Goal: Task Accomplishment & Management: Manage account settings

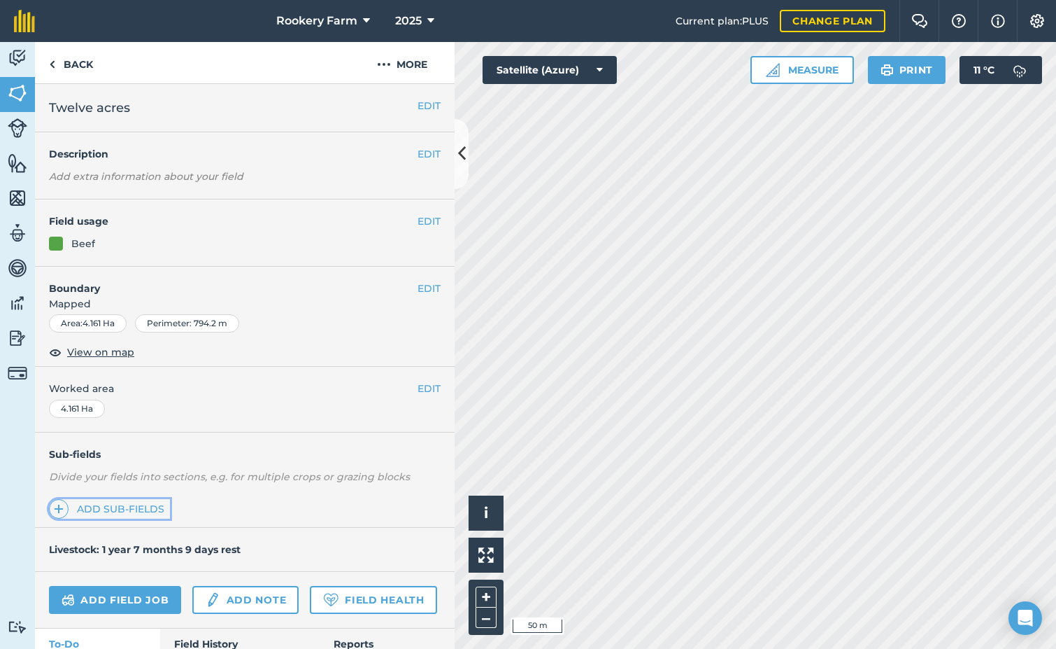
click at [118, 509] on link "Add sub-fields" at bounding box center [109, 509] width 121 height 20
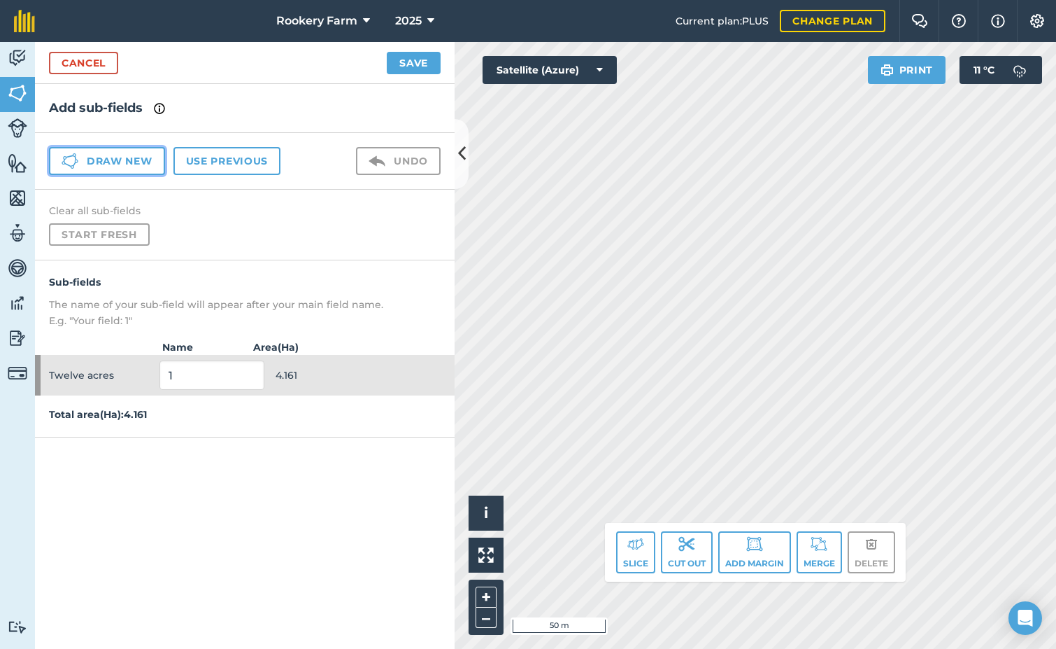
click at [152, 160] on button "Draw new" at bounding box center [107, 161] width 116 height 28
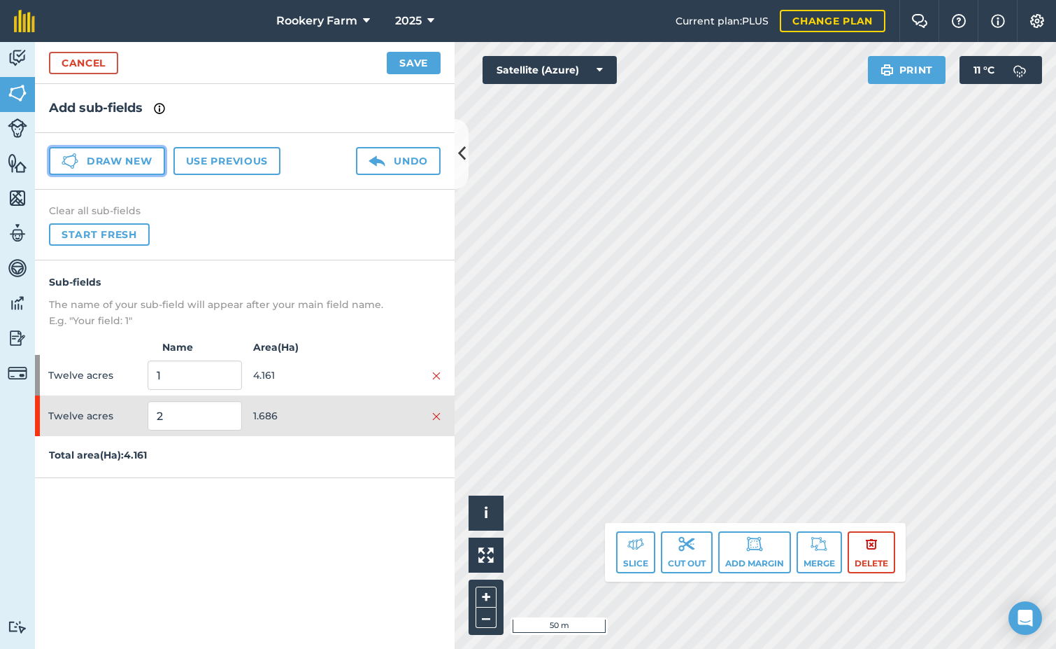
click at [152, 164] on button "Draw new" at bounding box center [107, 161] width 116 height 28
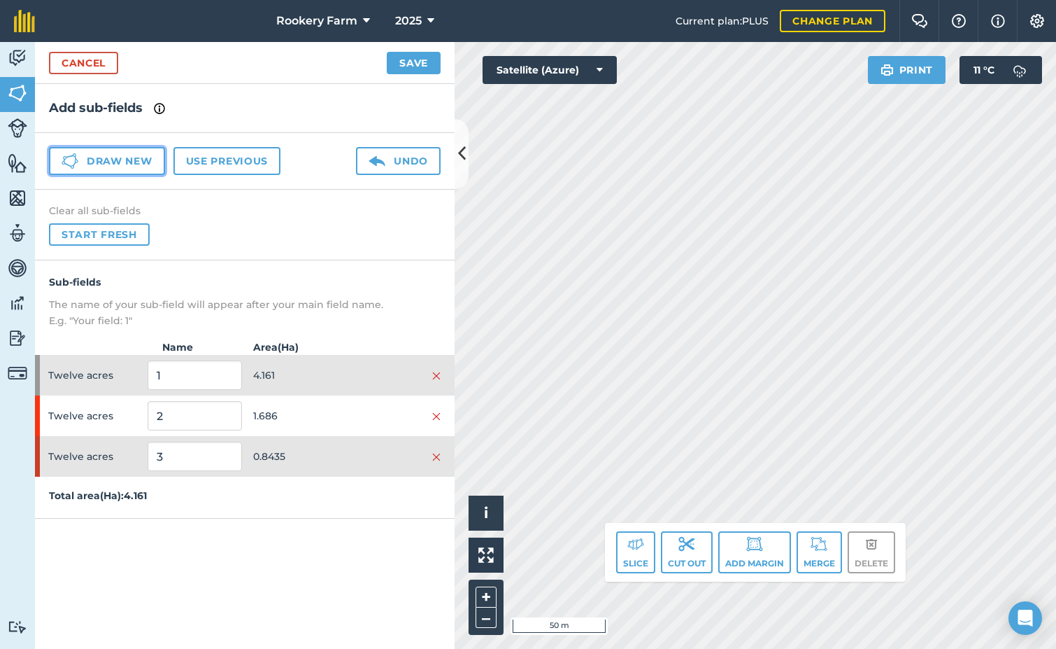
click at [144, 157] on button "Draw new" at bounding box center [107, 161] width 116 height 28
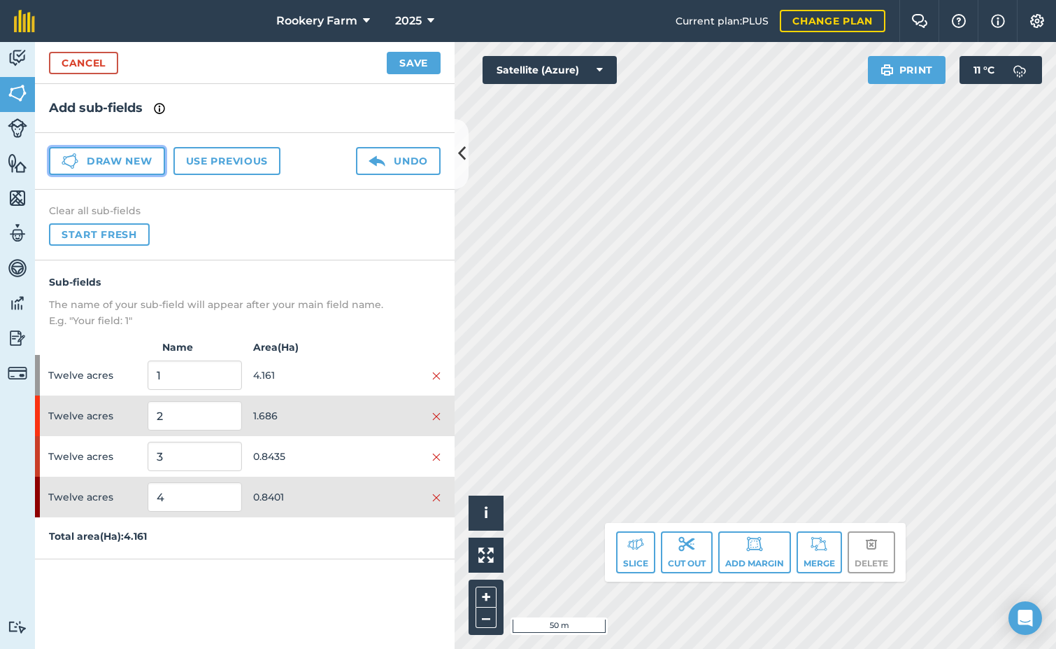
click at [113, 159] on button "Draw new" at bounding box center [107, 161] width 116 height 28
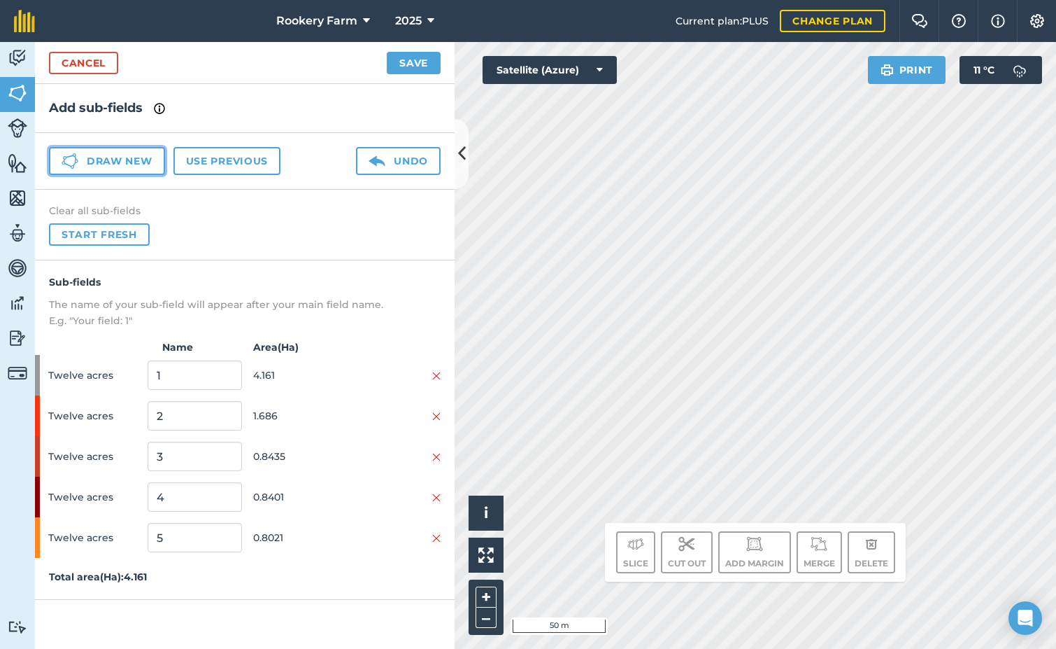
click at [141, 158] on button "Draw new" at bounding box center [107, 161] width 116 height 28
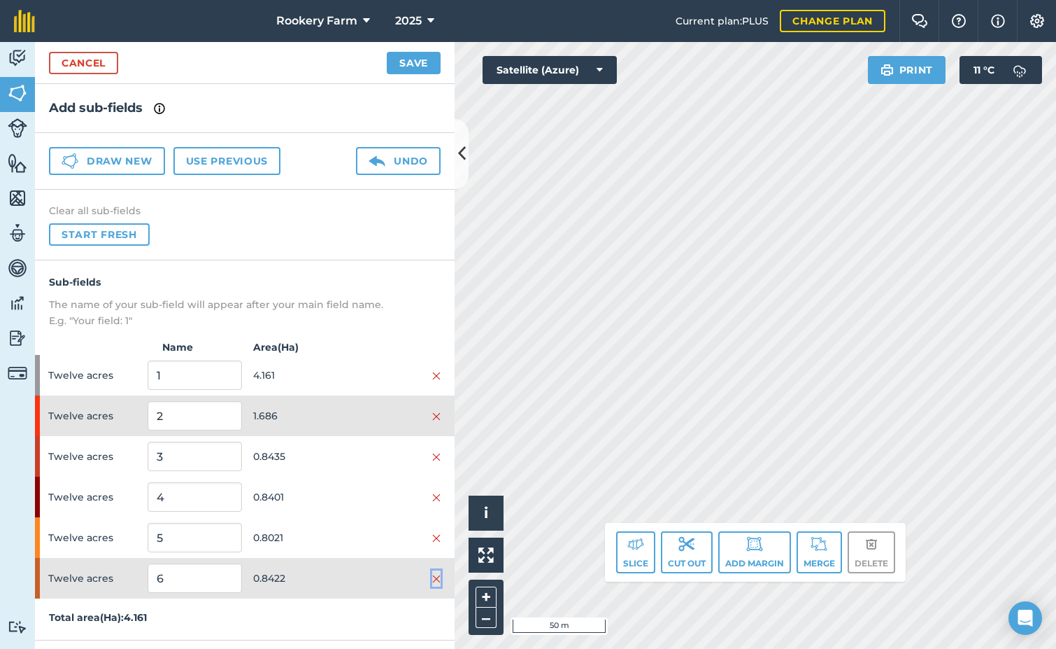
click at [438, 578] on img at bounding box center [436, 578] width 8 height 11
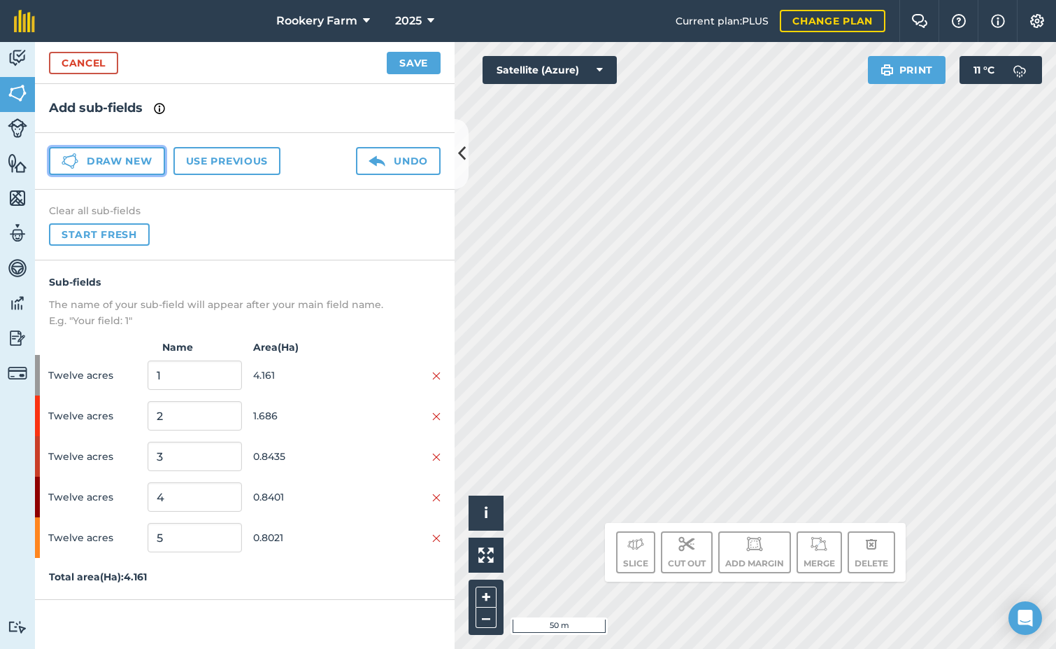
click at [137, 160] on button "Draw new" at bounding box center [107, 161] width 116 height 28
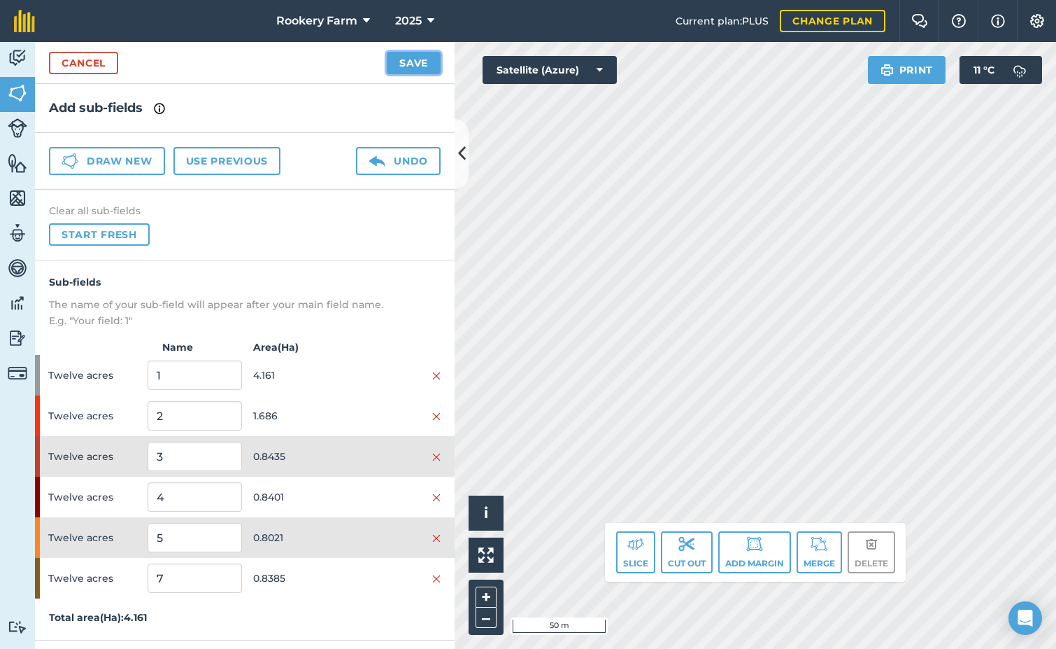
click at [410, 59] on button "Save" at bounding box center [414, 63] width 54 height 22
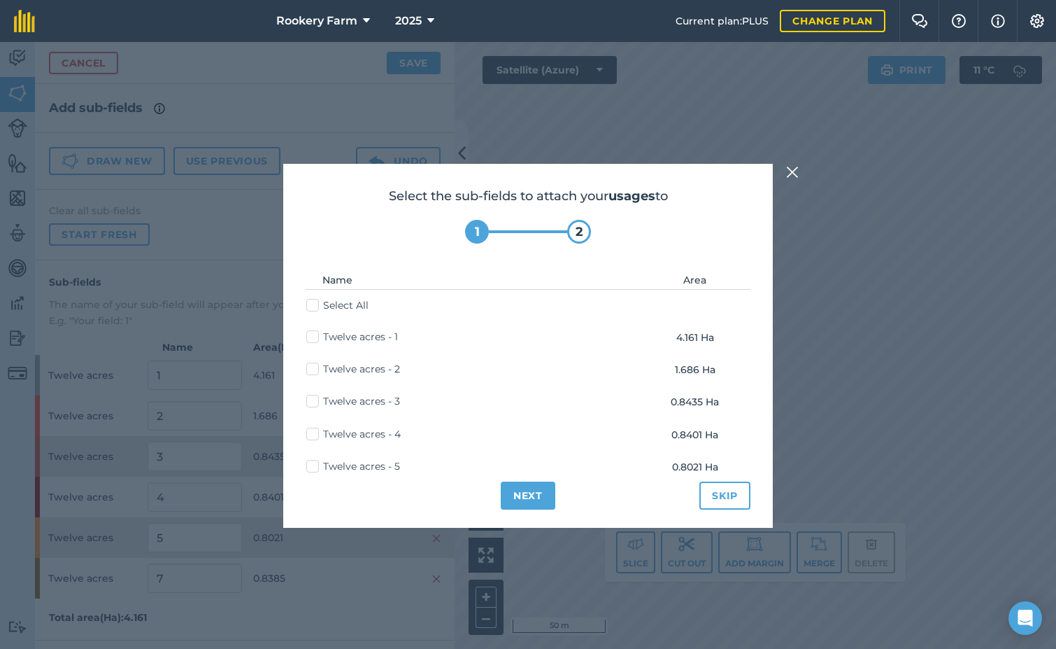
click at [316, 305] on label "Select All" at bounding box center [337, 305] width 62 height 15
click at [316, 305] on input "Select All" at bounding box center [310, 302] width 9 height 9
checkbox input "true"
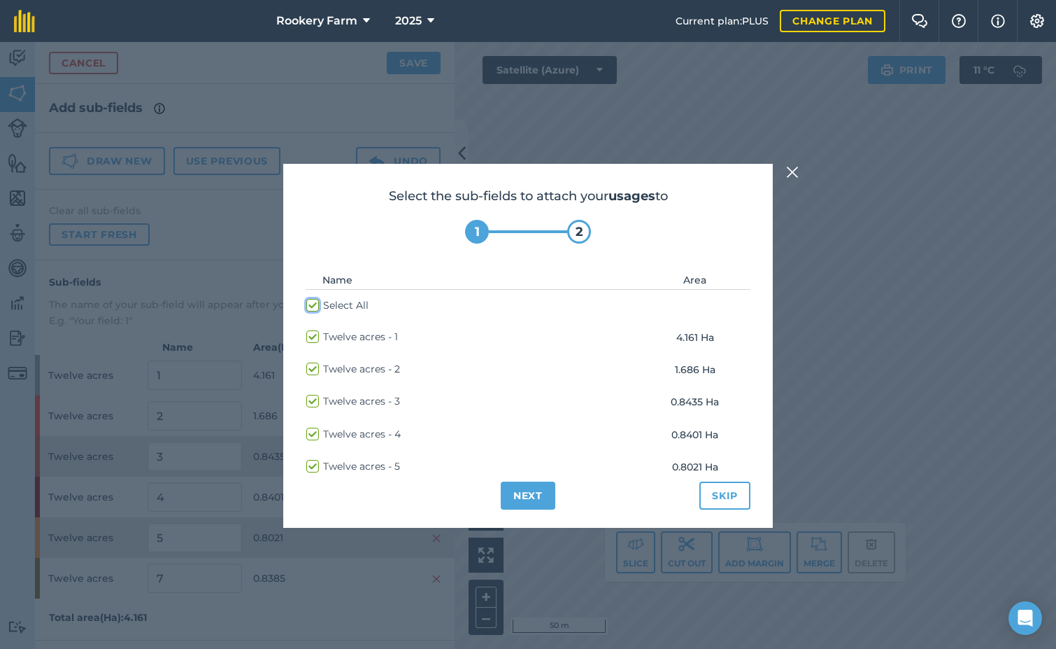
checkbox input "true"
click at [537, 495] on button "Next" at bounding box center [528, 495] width 55 height 28
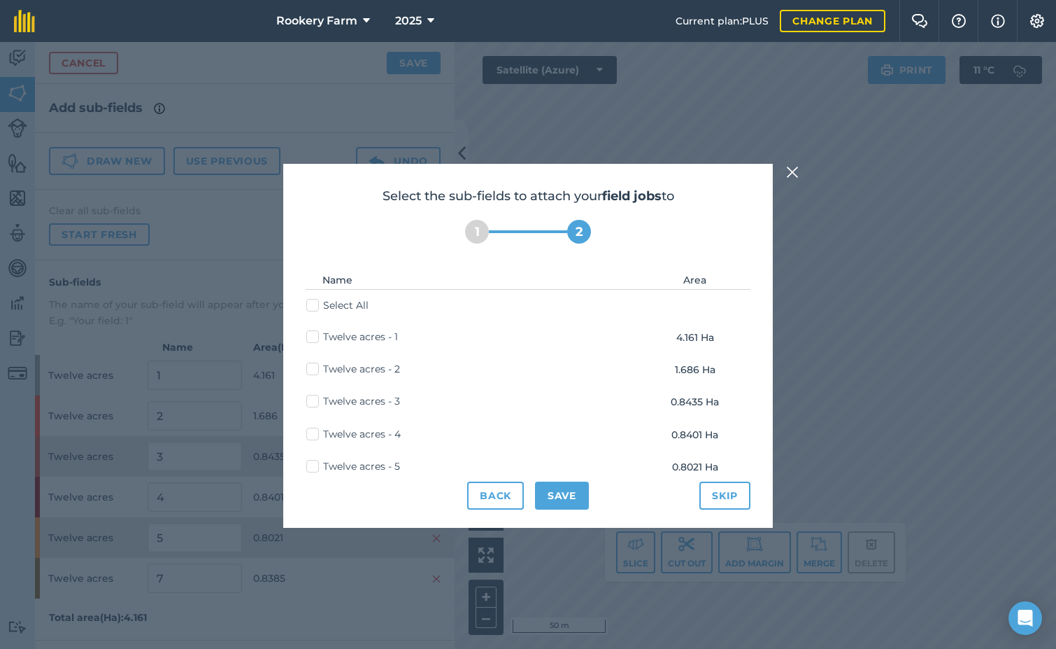
click at [316, 306] on label "Select All" at bounding box center [337, 305] width 62 height 15
click at [316, 306] on input "Select All" at bounding box center [310, 302] width 9 height 9
checkbox input "true"
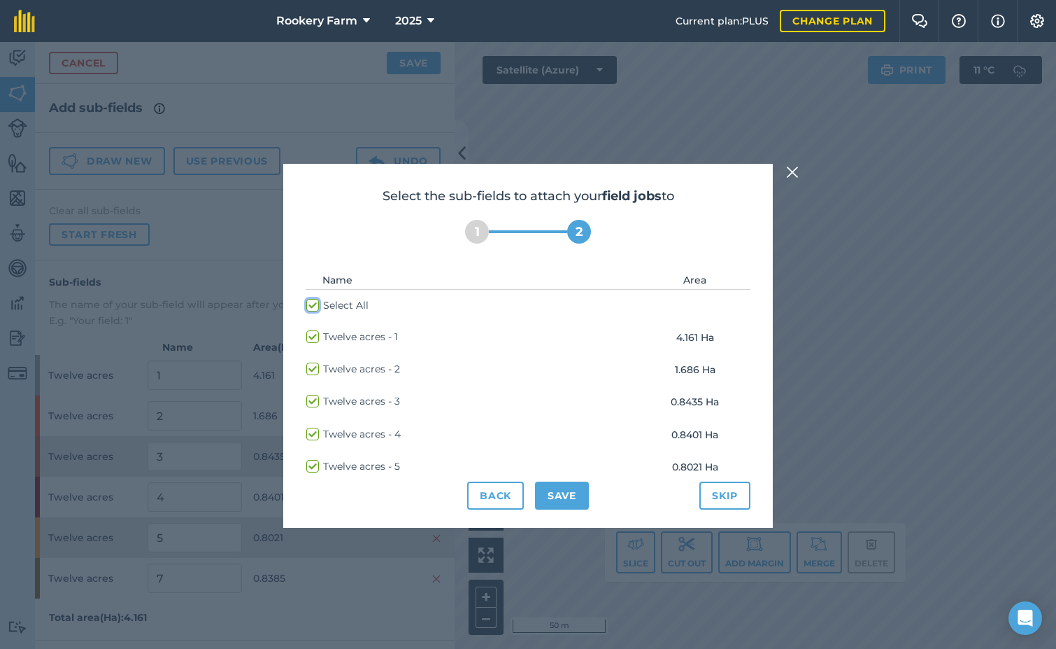
checkbox input "true"
click at [581, 497] on button "Save" at bounding box center [562, 495] width 54 height 28
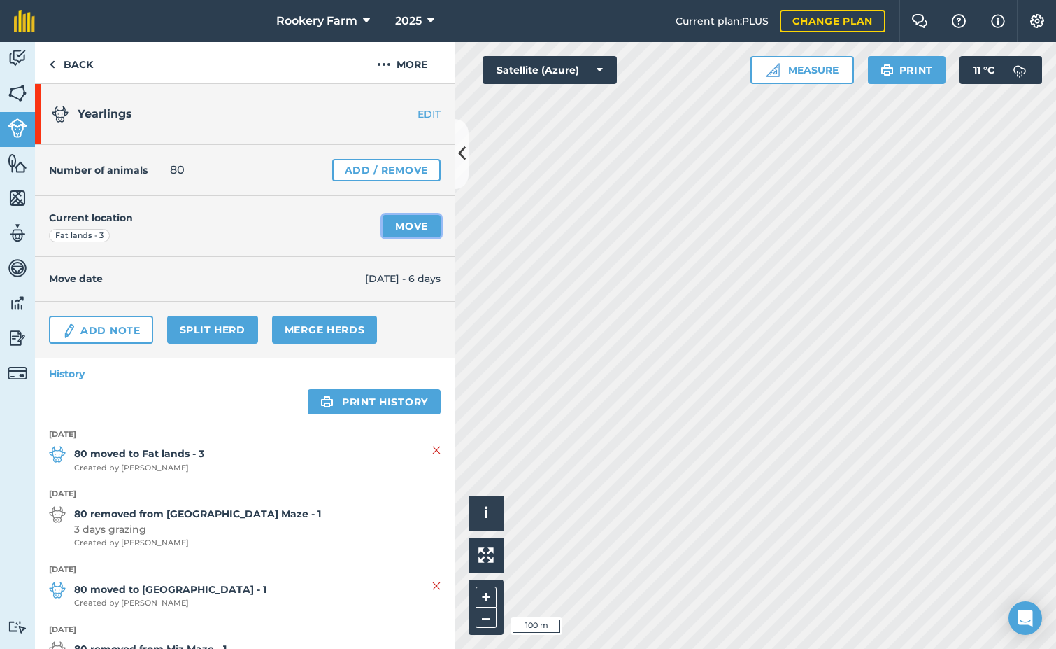
click at [387, 229] on link "Move" at bounding box center [412, 226] width 58 height 22
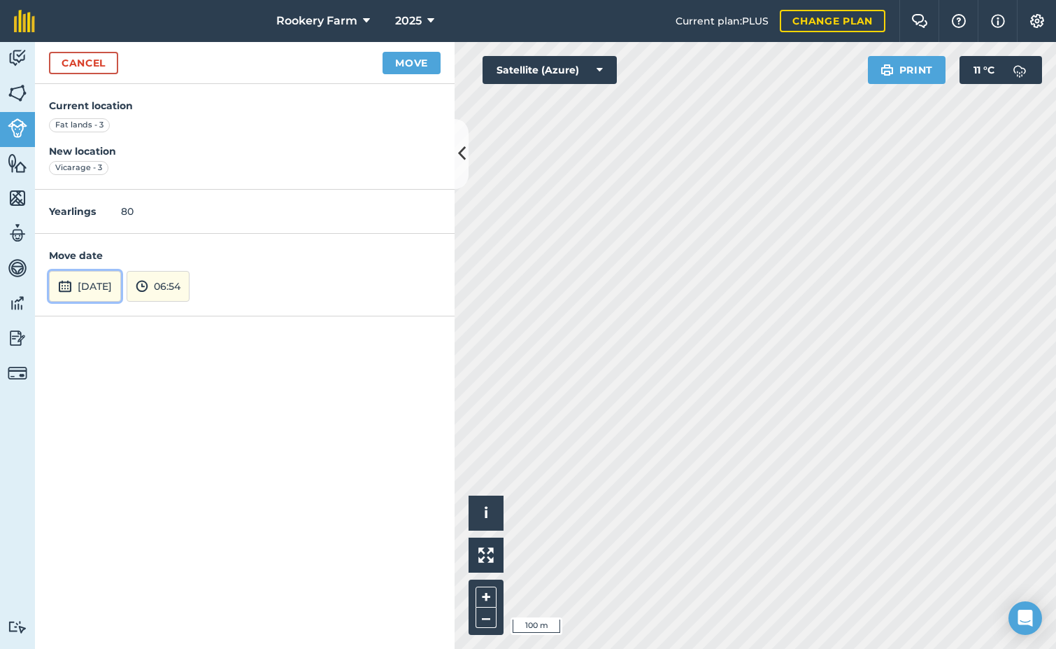
click at [106, 281] on button "[DATE]" at bounding box center [85, 286] width 72 height 31
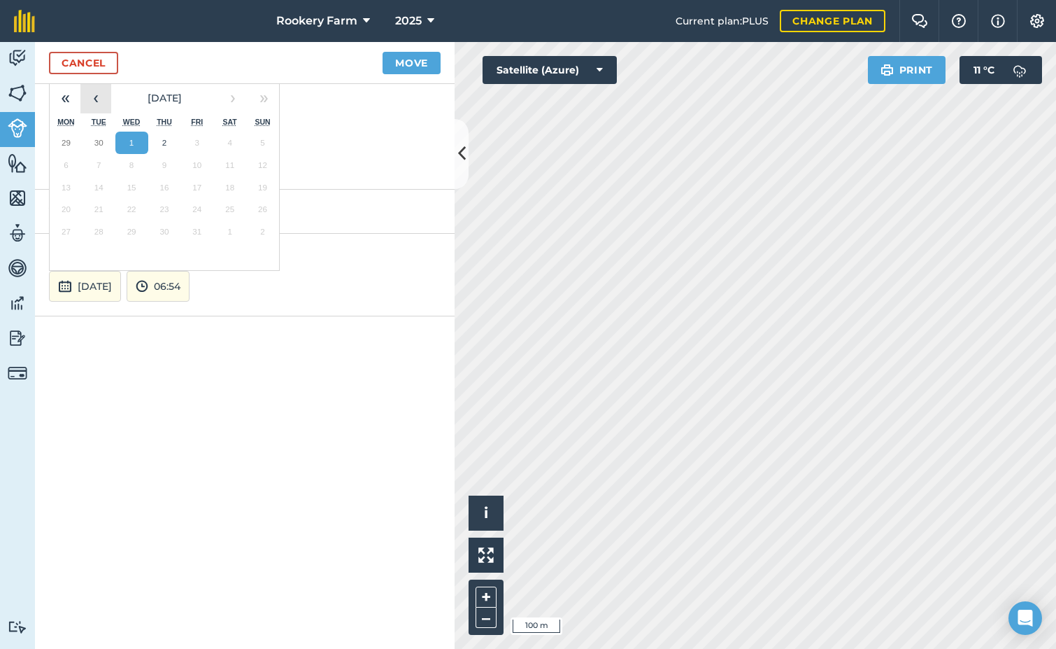
click at [92, 104] on button "‹" at bounding box center [95, 98] width 31 height 31
click at [268, 213] on button "28" at bounding box center [262, 209] width 33 height 22
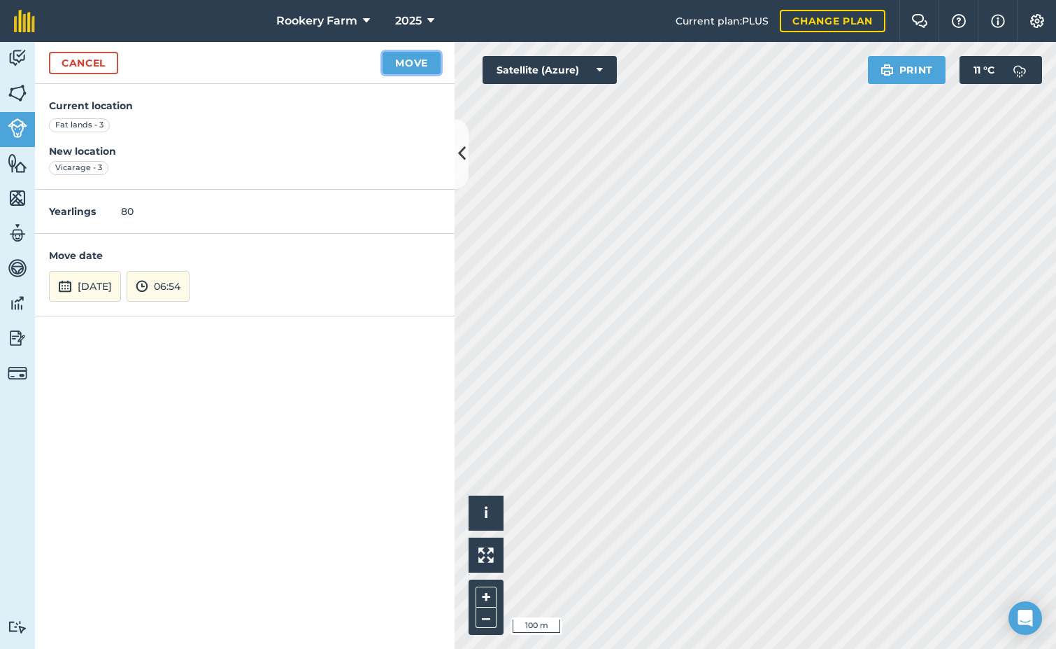
click at [428, 59] on button "Move" at bounding box center [412, 63] width 58 height 22
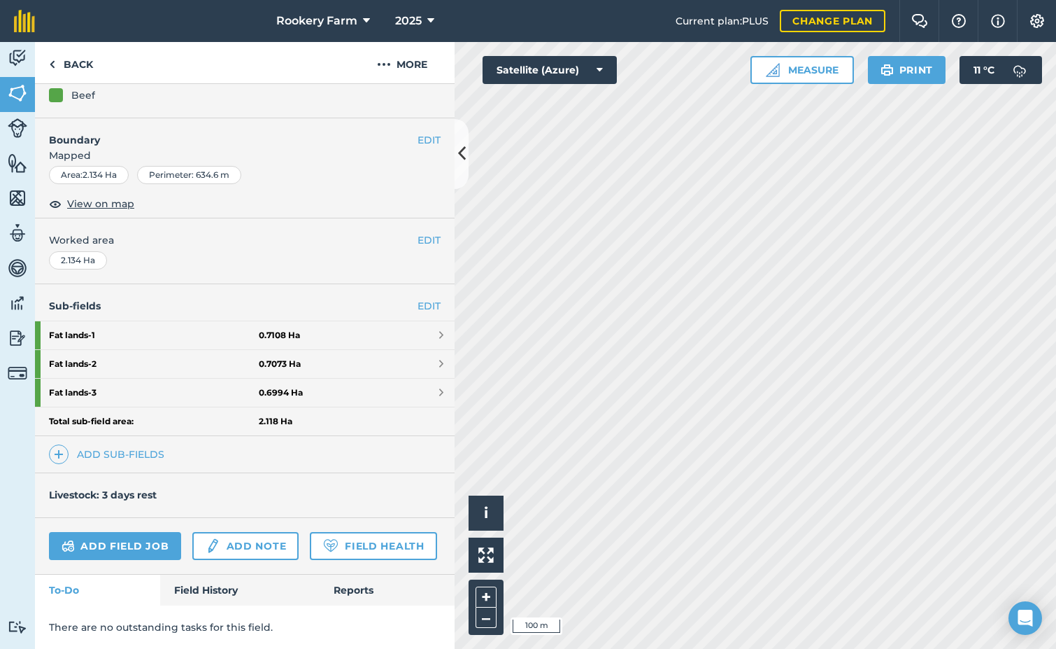
scroll to position [187, 0]
click at [146, 532] on link "Add field job" at bounding box center [115, 546] width 132 height 28
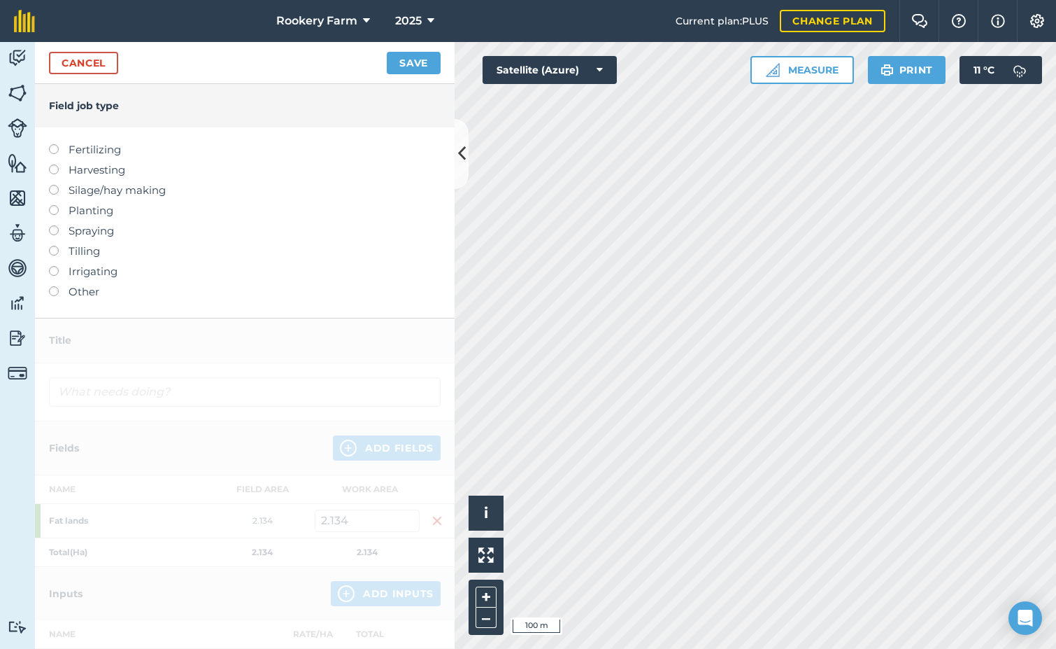
click at [54, 164] on label at bounding box center [59, 164] width 20 height 0
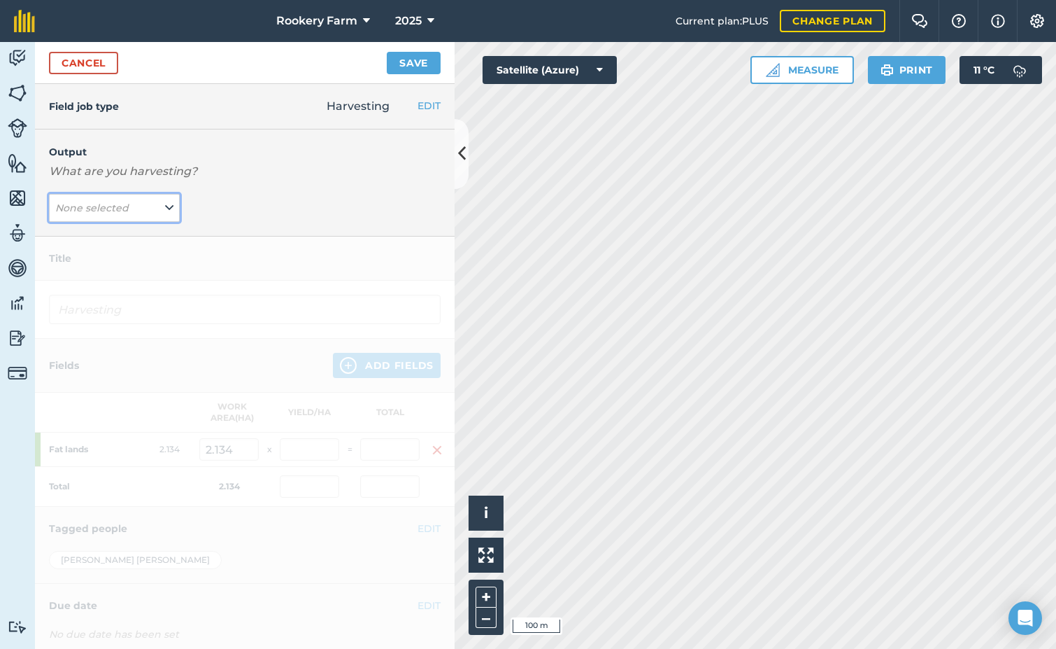
click at [165, 206] on icon at bounding box center [169, 207] width 8 height 15
click at [138, 236] on button "kg/dm/ha ( kg )" at bounding box center [114, 235] width 131 height 27
type input "Harvesting kg/dm/ha"
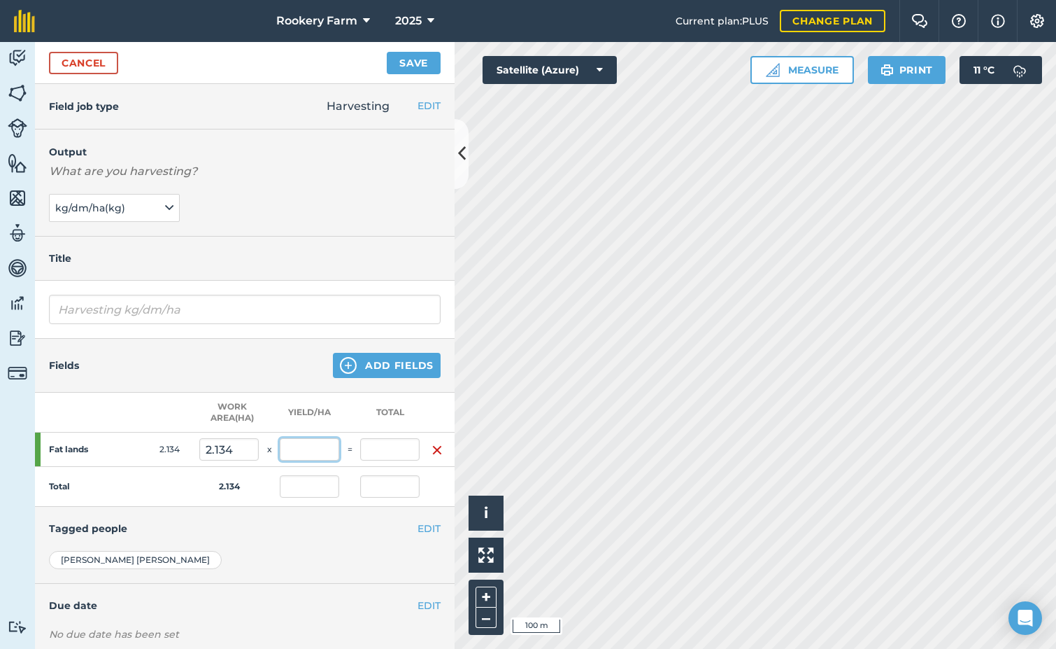
click at [305, 456] on input "text" at bounding box center [309, 449] width 59 height 22
type input "1,156"
type input "2,466.904"
type input "1,156"
type input "2,466.904"
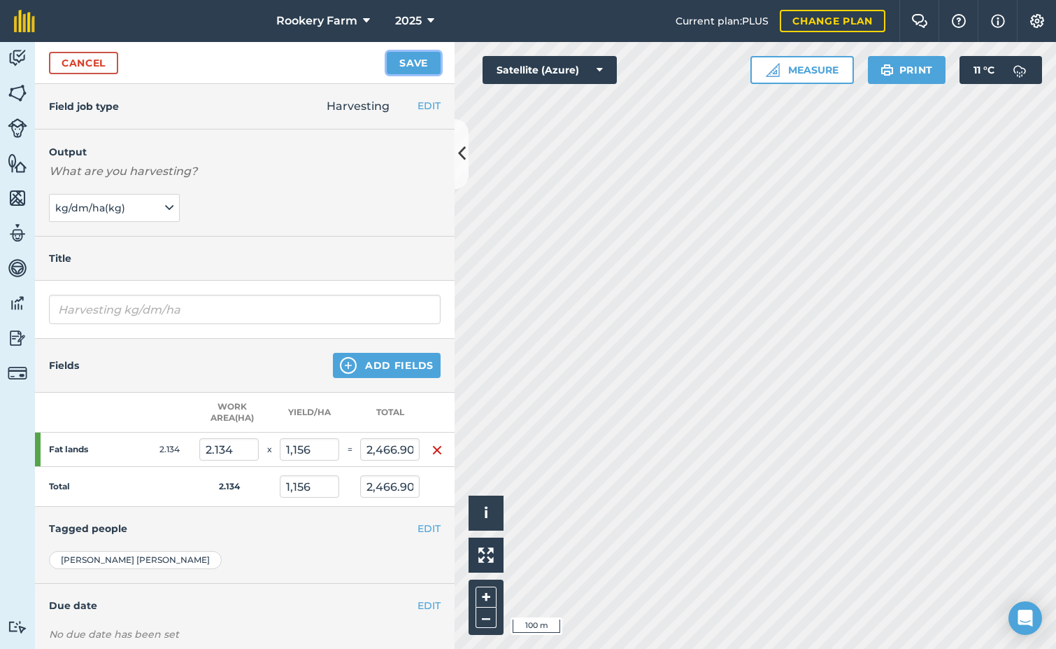
click at [416, 57] on button "Save" at bounding box center [414, 63] width 54 height 22
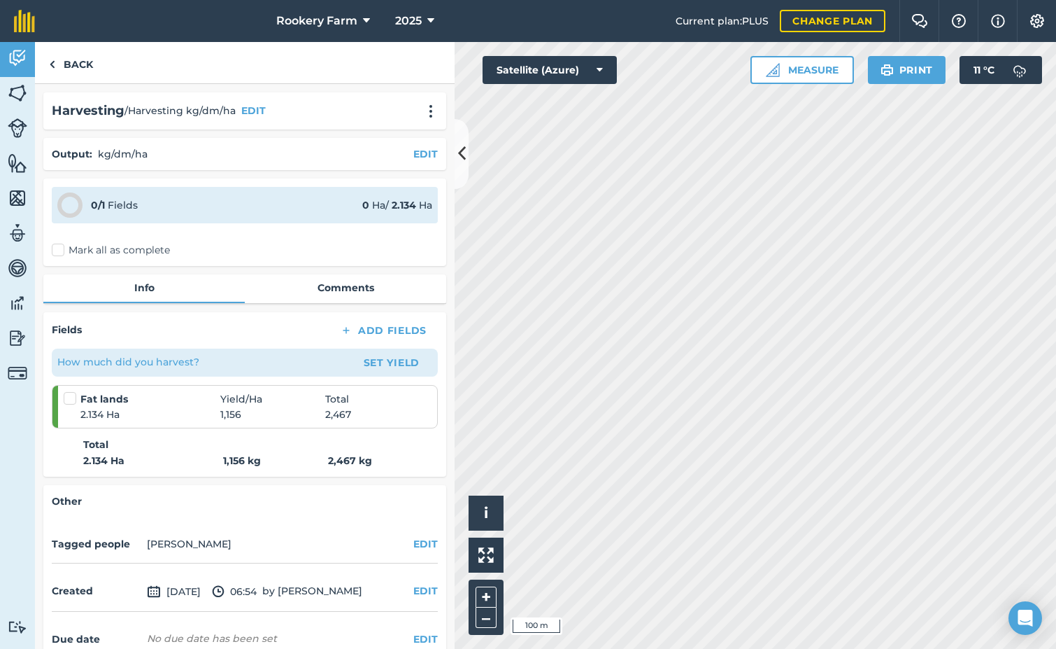
click at [65, 250] on label "Mark all as complete" at bounding box center [111, 250] width 118 height 15
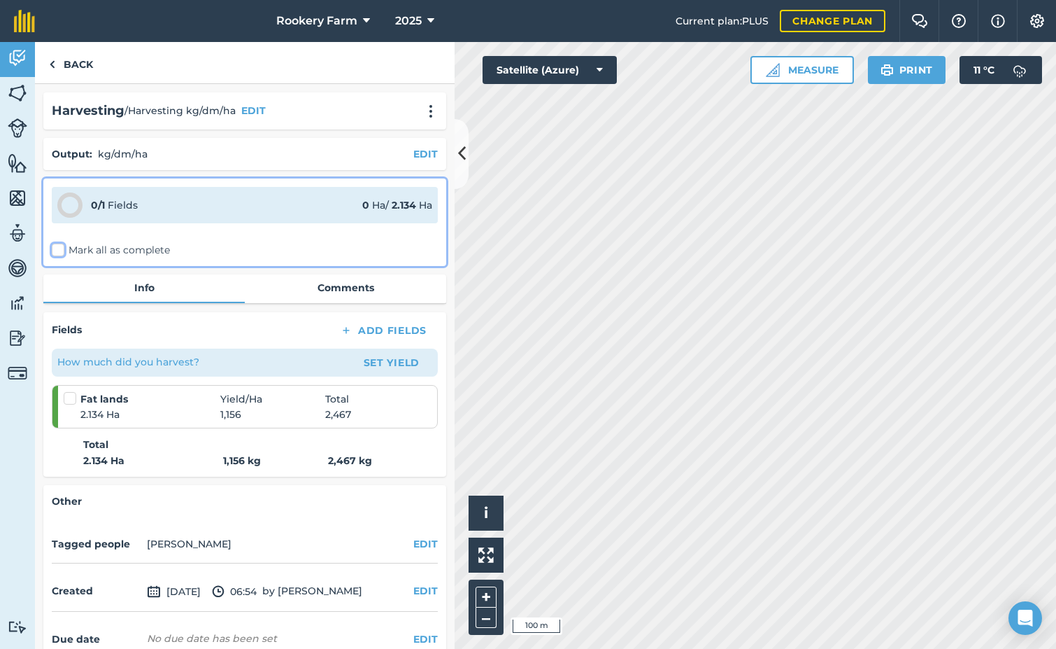
click at [61, 250] on input "Mark all as complete" at bounding box center [56, 247] width 9 height 9
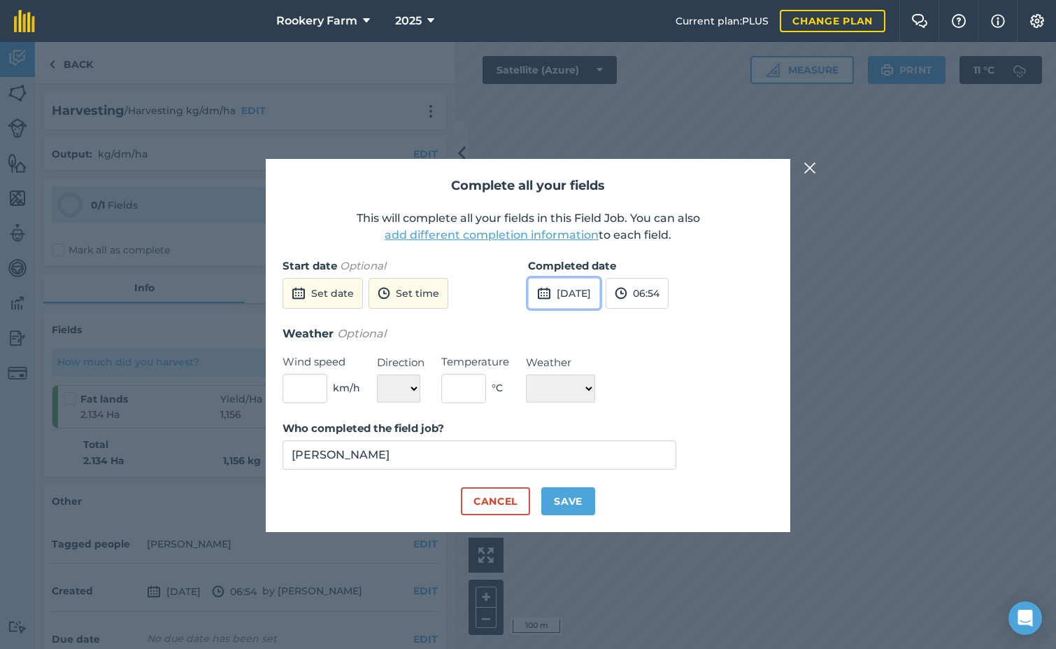
drag, startPoint x: 567, startPoint y: 281, endPoint x: 574, endPoint y: 287, distance: 9.4
click at [567, 281] on button "[DATE]" at bounding box center [564, 293] width 72 height 31
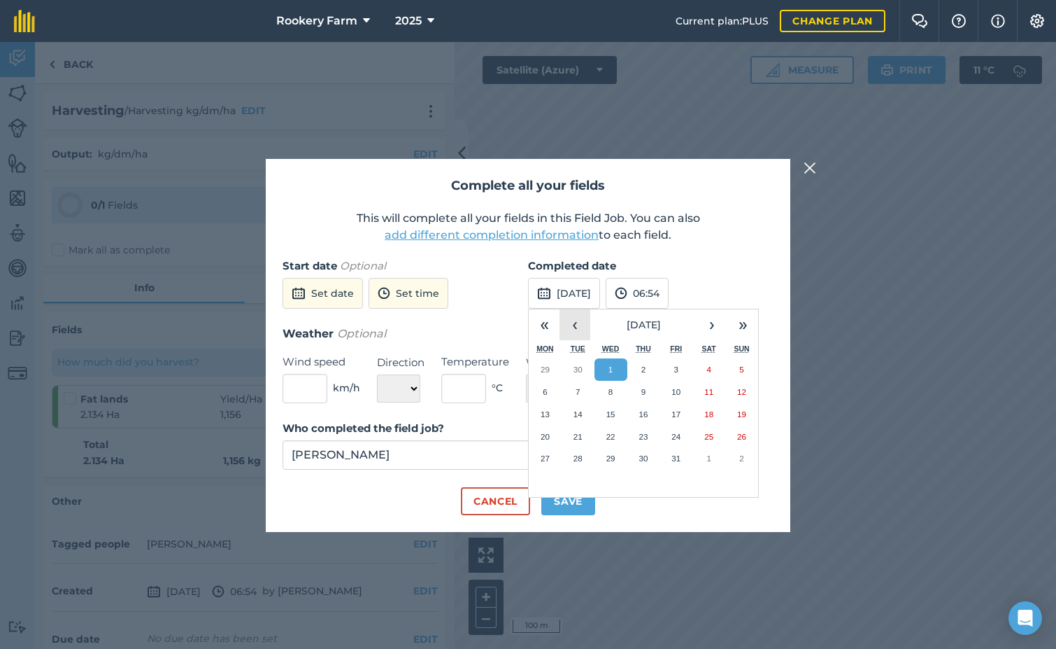
click at [569, 326] on button "‹" at bounding box center [575, 324] width 31 height 31
click at [750, 436] on button "28" at bounding box center [742, 436] width 33 height 22
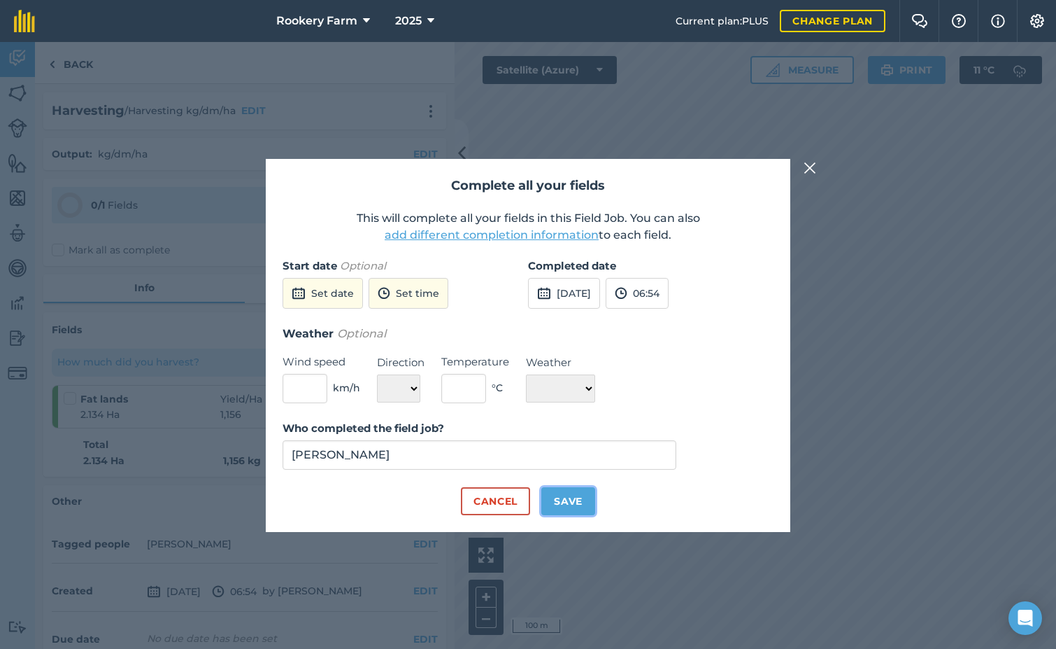
click at [557, 498] on button "Save" at bounding box center [569, 501] width 54 height 28
checkbox input "true"
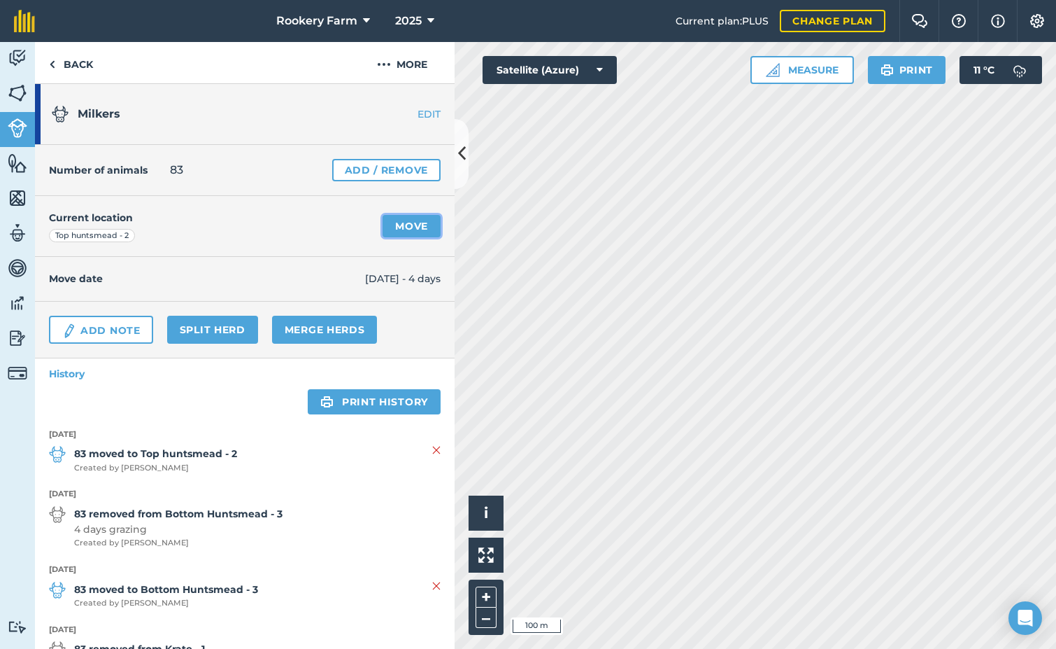
click at [412, 226] on link "Move" at bounding box center [412, 226] width 58 height 22
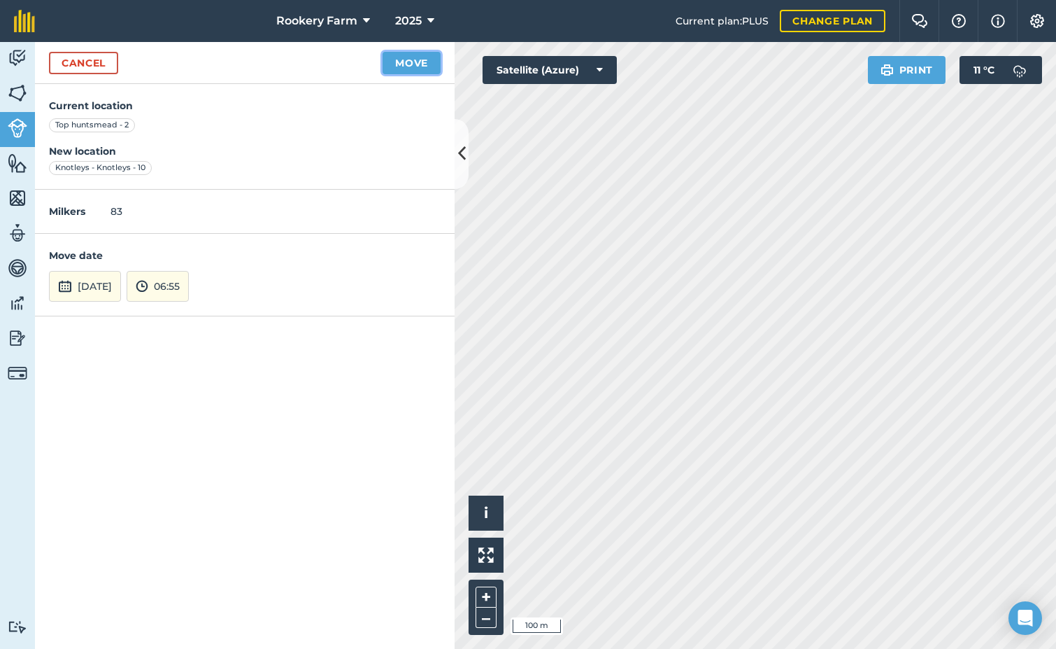
click at [415, 57] on button "Move" at bounding box center [412, 63] width 58 height 22
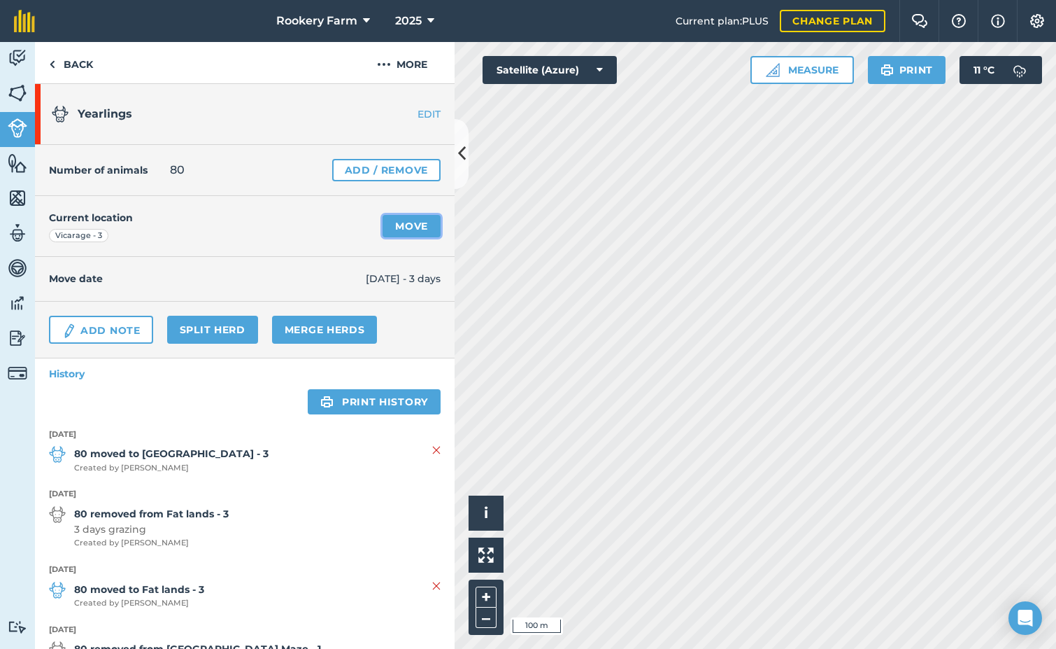
click at [402, 225] on link "Move" at bounding box center [412, 226] width 58 height 22
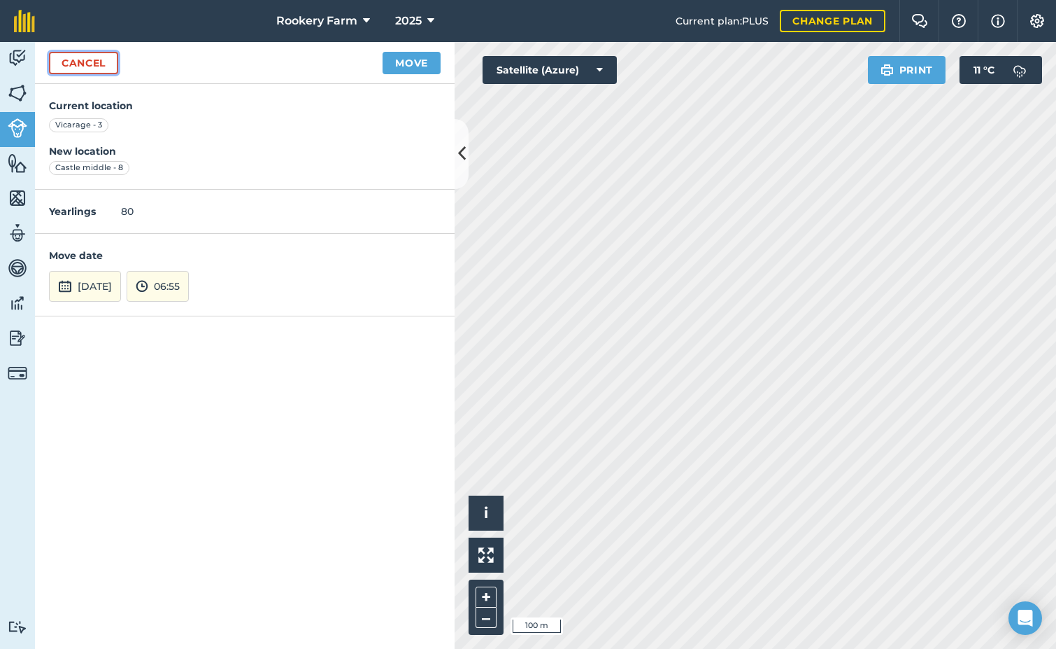
click at [97, 67] on link "Cancel" at bounding box center [83, 63] width 69 height 22
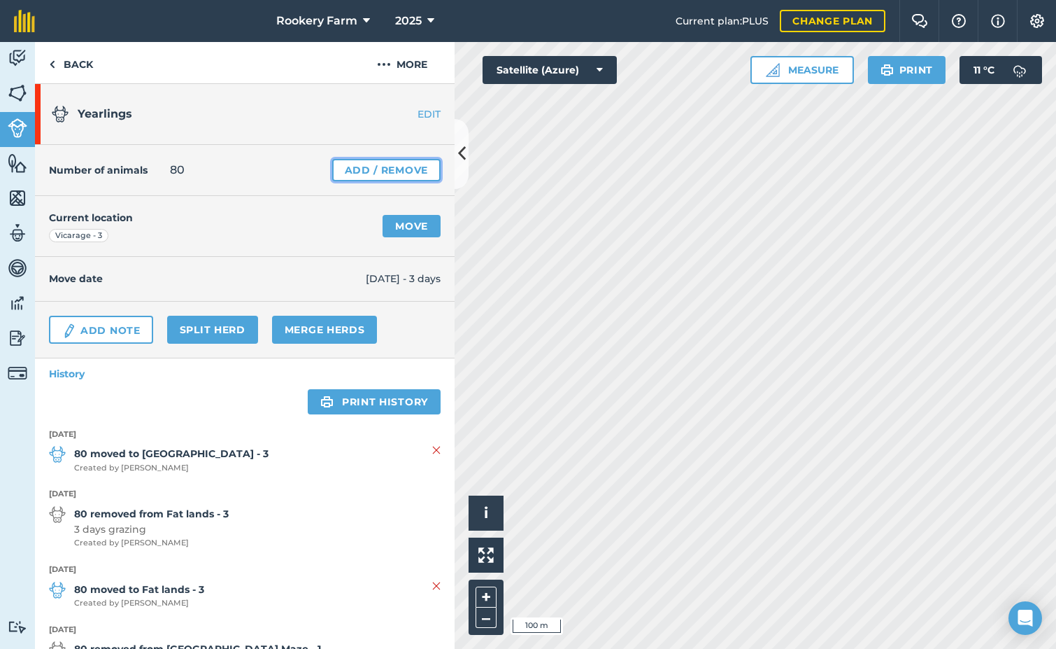
click at [394, 170] on link "Add / Remove" at bounding box center [386, 170] width 108 height 22
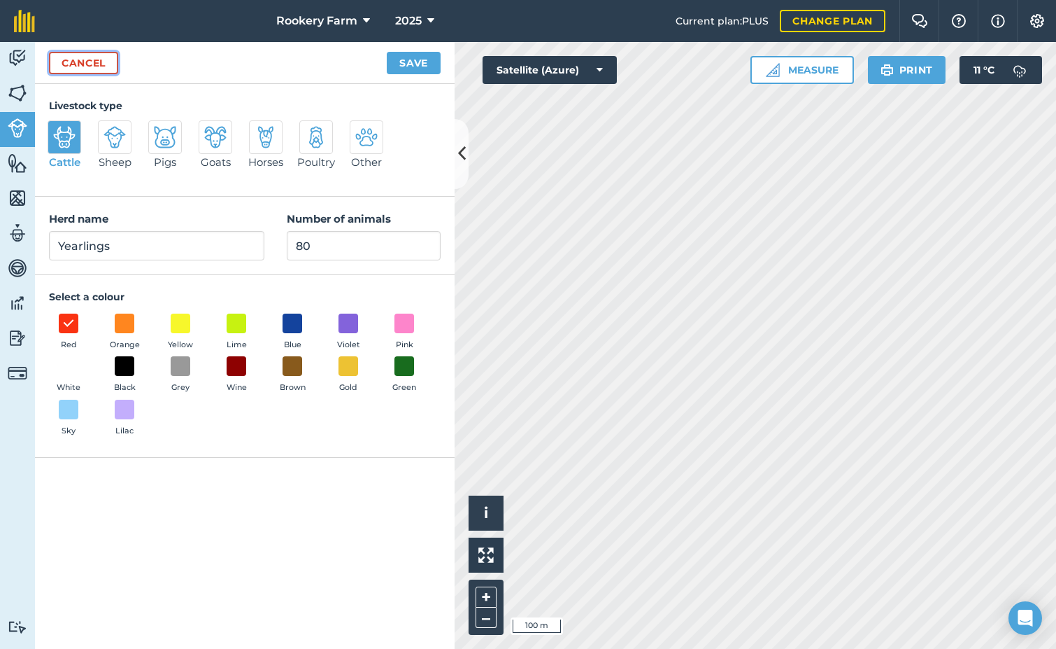
click at [72, 66] on link "Cancel" at bounding box center [83, 63] width 69 height 22
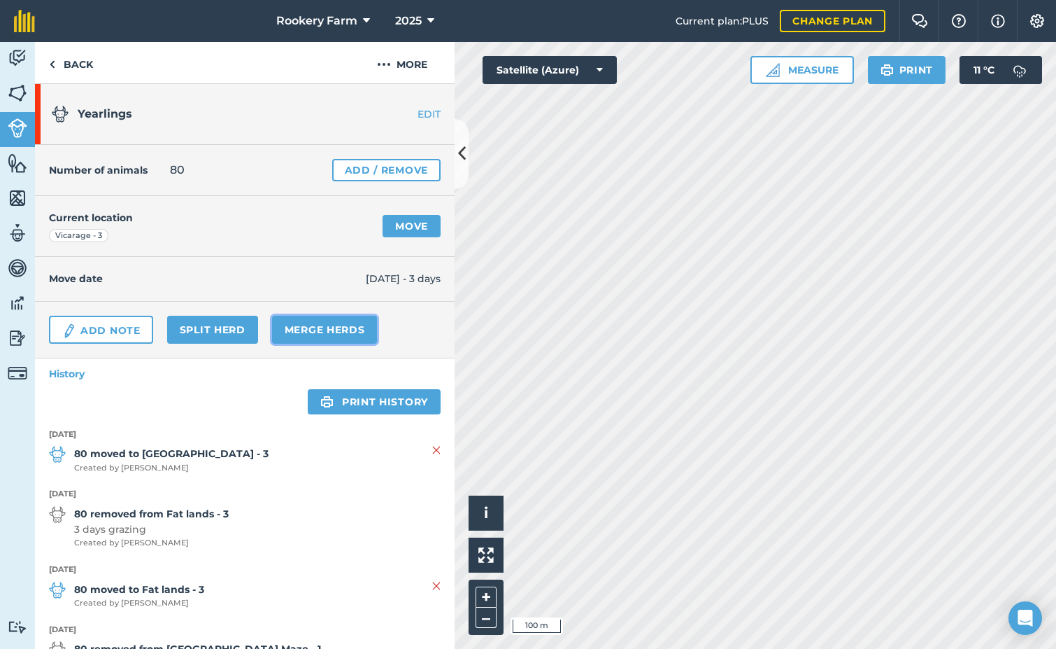
click at [331, 327] on link "Merge Herds" at bounding box center [325, 330] width 106 height 28
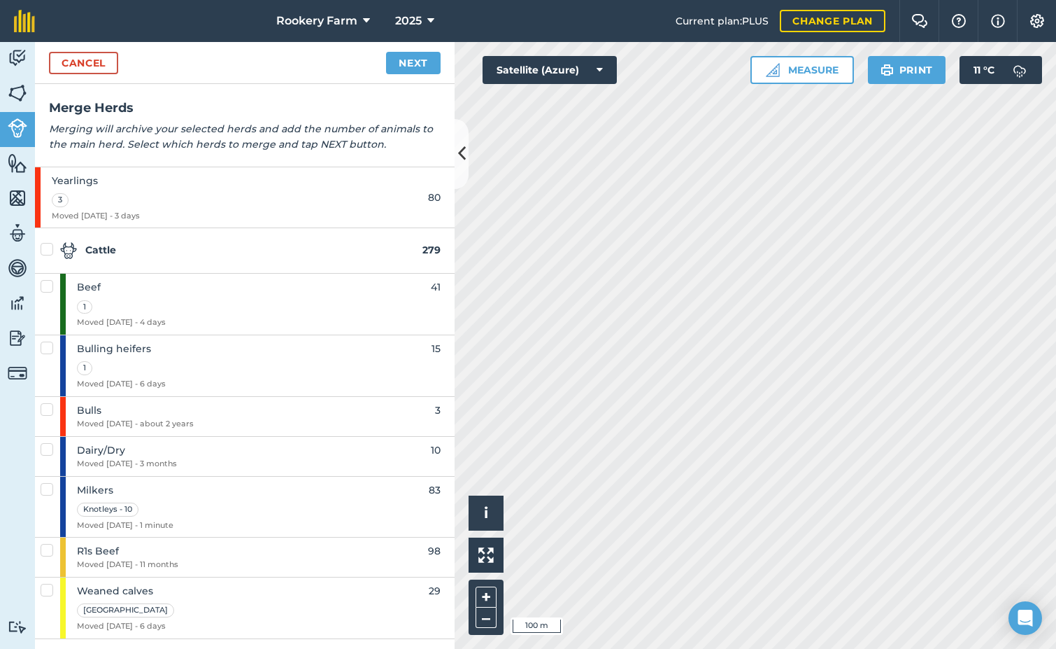
click at [158, 295] on span "Beef" at bounding box center [121, 286] width 89 height 15
checkbox input "true"
click at [404, 69] on link "Next" at bounding box center [413, 63] width 55 height 22
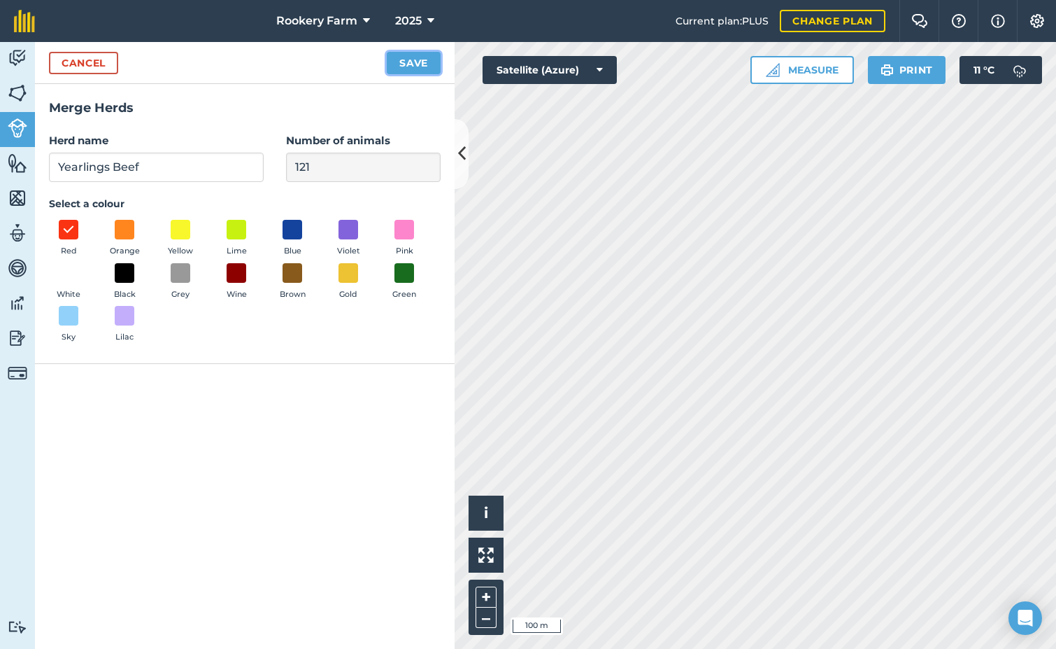
click at [419, 60] on button "Save" at bounding box center [414, 63] width 54 height 22
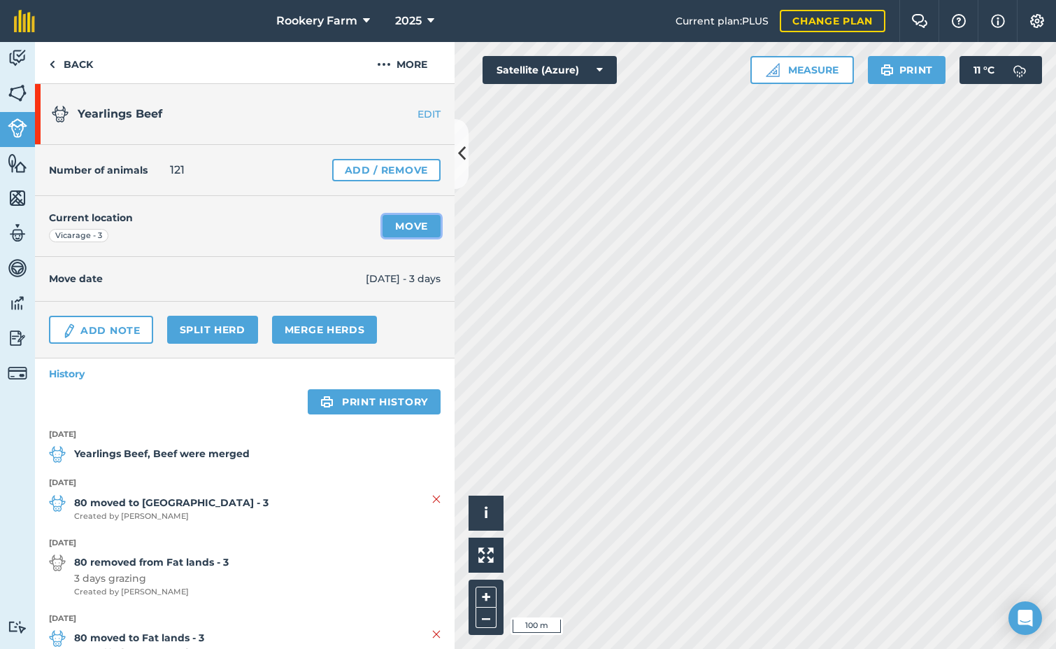
click at [413, 222] on link "Move" at bounding box center [412, 226] width 58 height 22
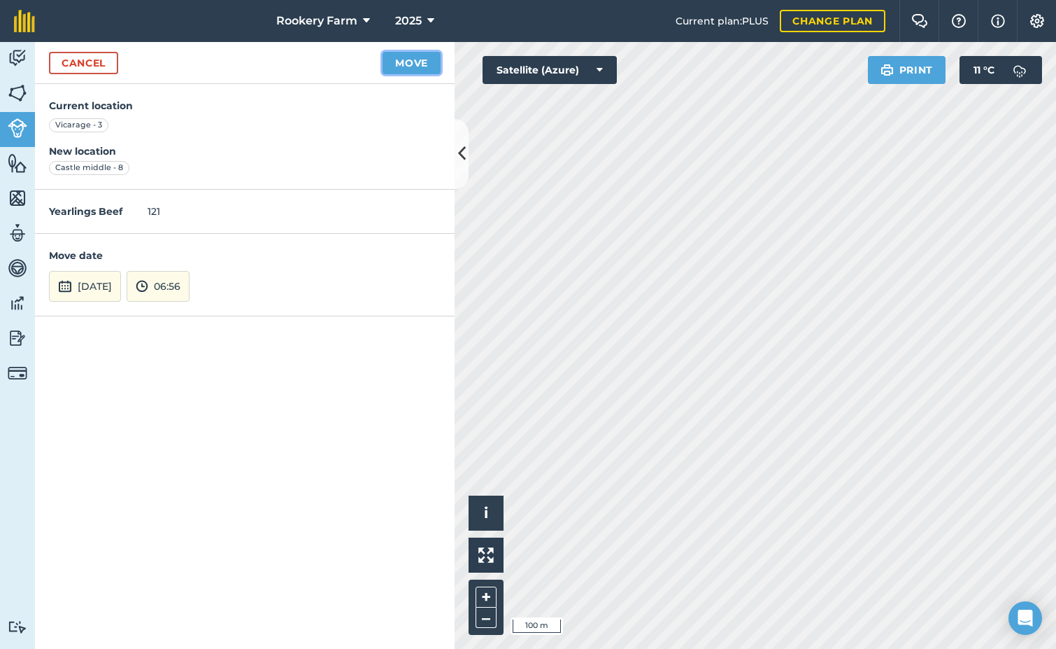
click at [413, 66] on button "Move" at bounding box center [412, 63] width 58 height 22
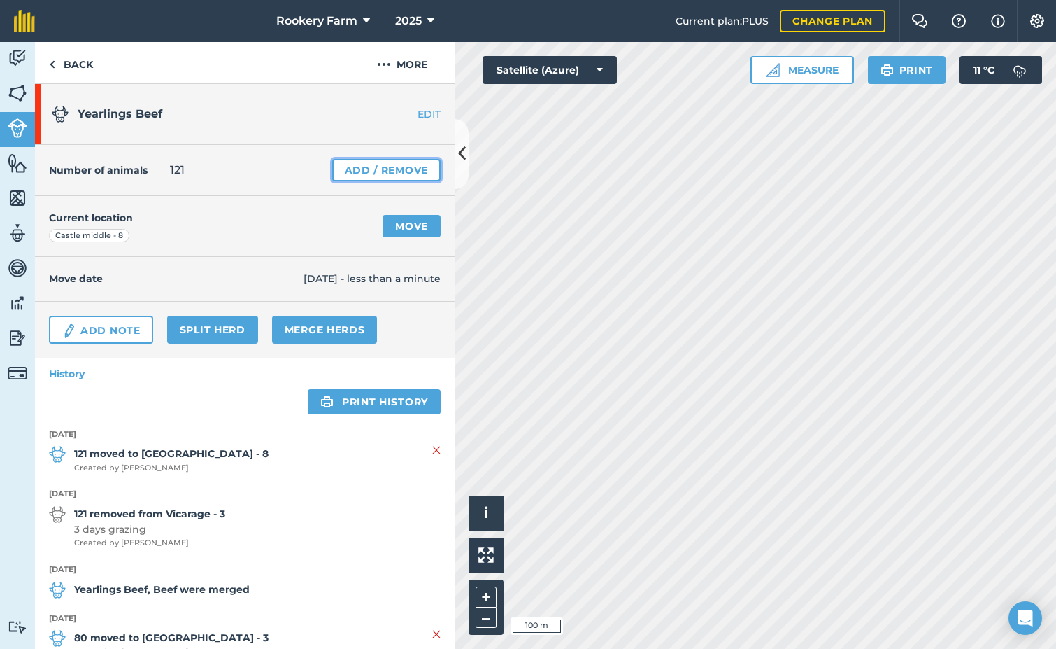
click at [371, 167] on link "Add / Remove" at bounding box center [386, 170] width 108 height 22
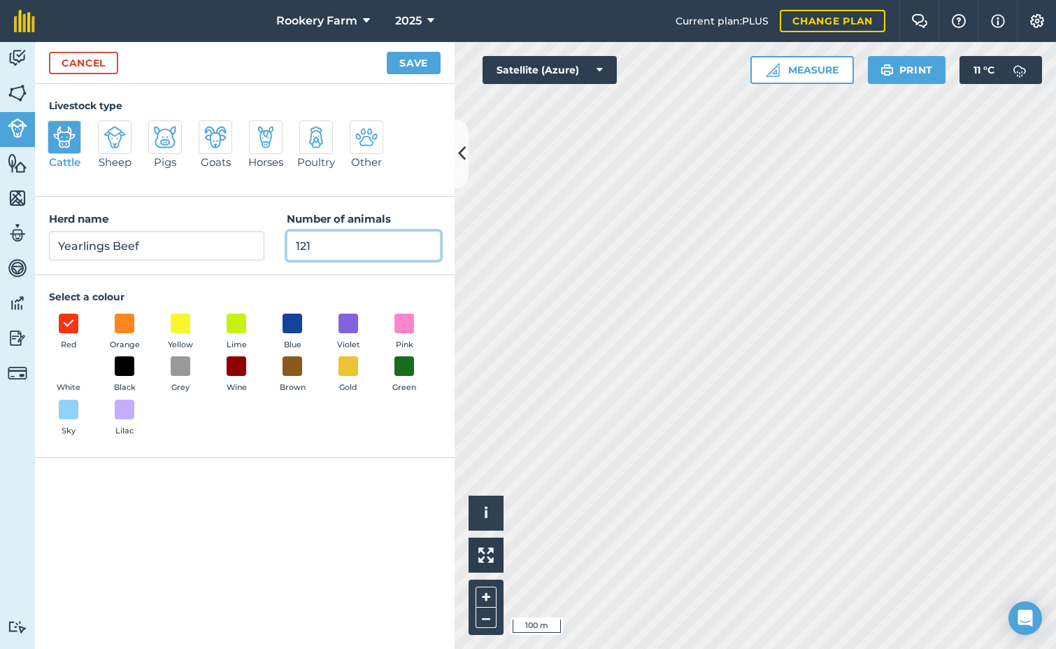
click at [337, 249] on input "121" at bounding box center [364, 245] width 154 height 29
type input "114"
click at [419, 62] on button "Save" at bounding box center [414, 63] width 54 height 22
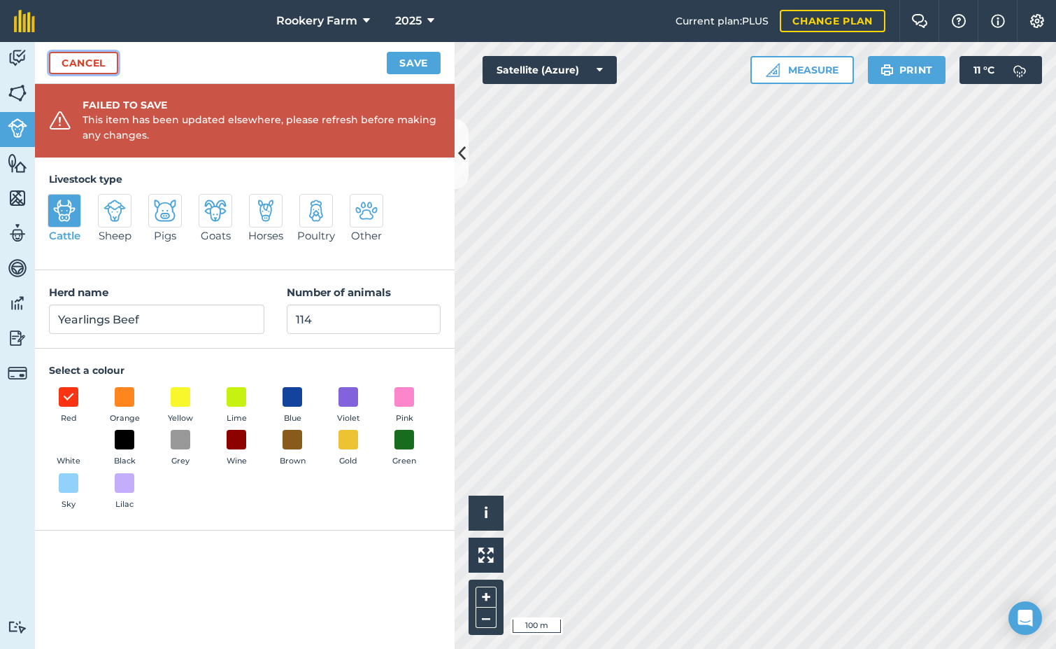
click at [107, 61] on link "Cancel" at bounding box center [83, 63] width 69 height 22
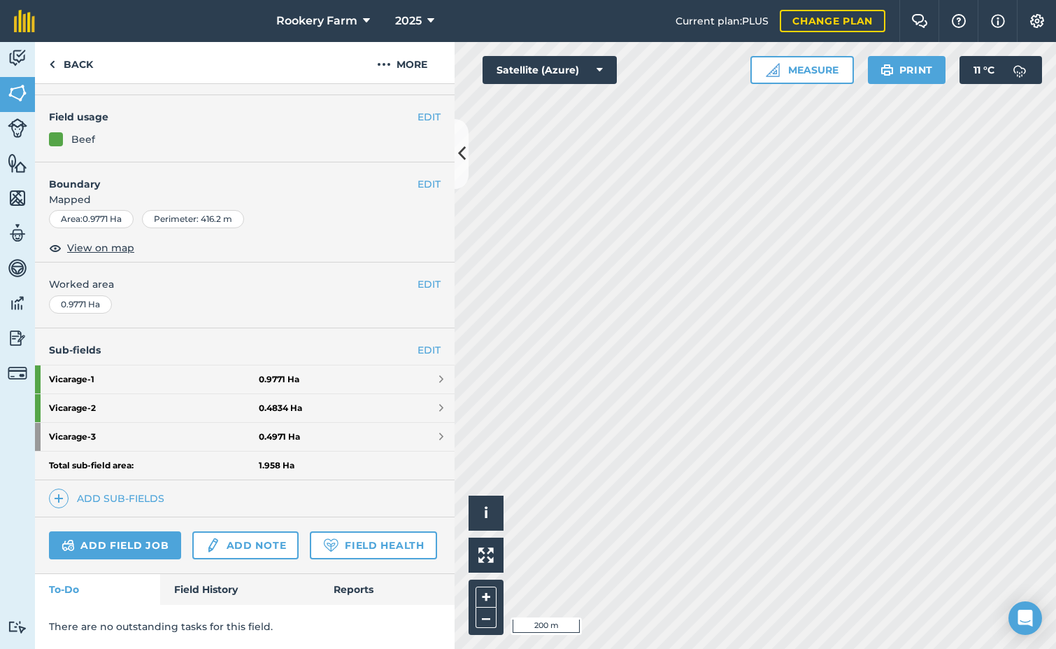
scroll to position [140, 0]
click at [134, 531] on link "Add field job" at bounding box center [115, 545] width 132 height 28
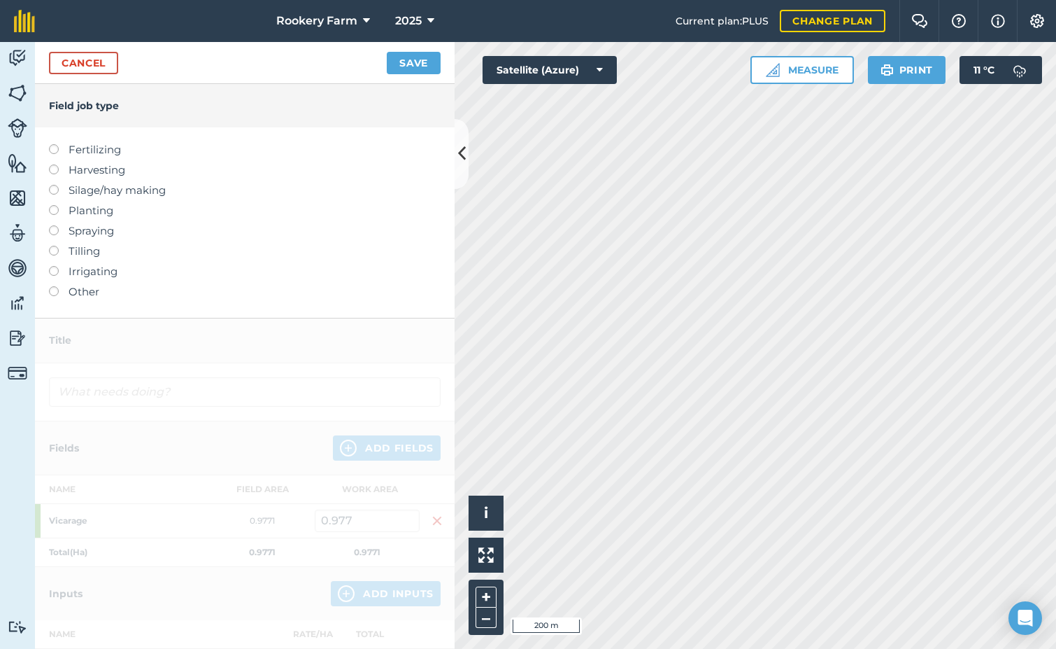
click at [52, 164] on label at bounding box center [59, 164] width 20 height 0
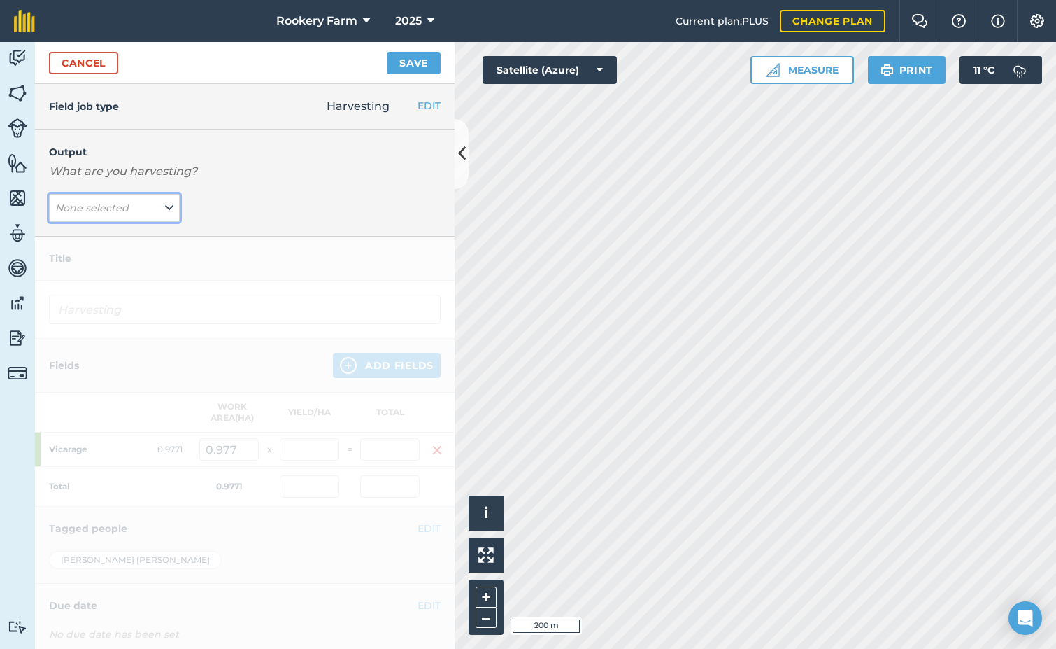
click at [165, 215] on icon at bounding box center [169, 207] width 8 height 15
click at [141, 236] on button "kg/dm/ha ( kg )" at bounding box center [114, 235] width 131 height 27
type input "Harvesting kg/dm/ha"
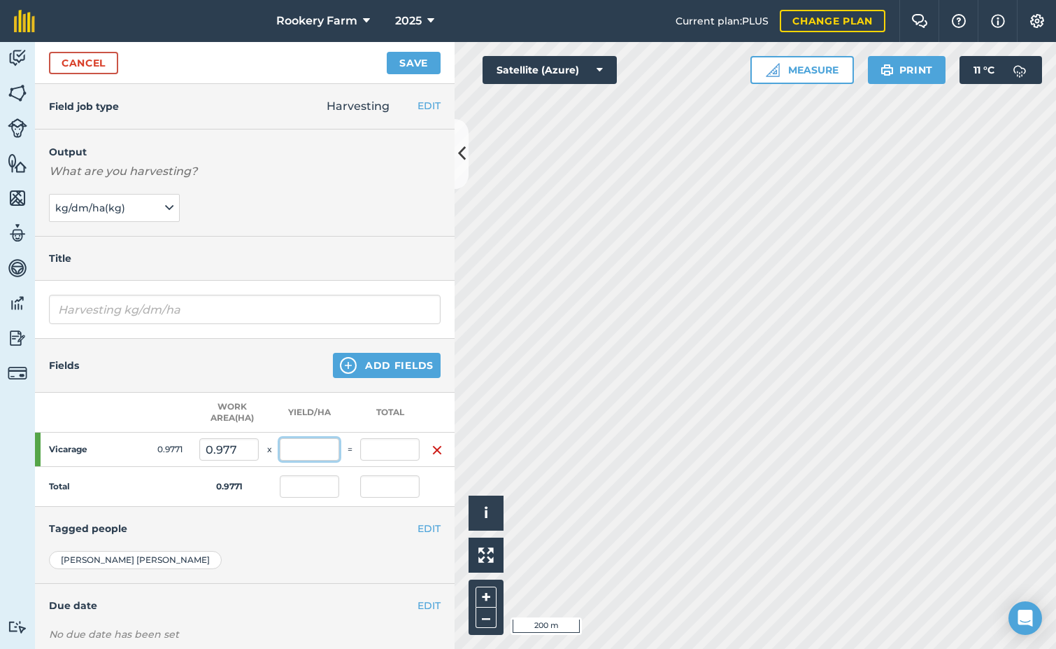
click at [318, 451] on input "text" at bounding box center [309, 449] width 59 height 22
type input "1,648"
type input "1,610.261"
type input "1,648"
type input "1,610.261"
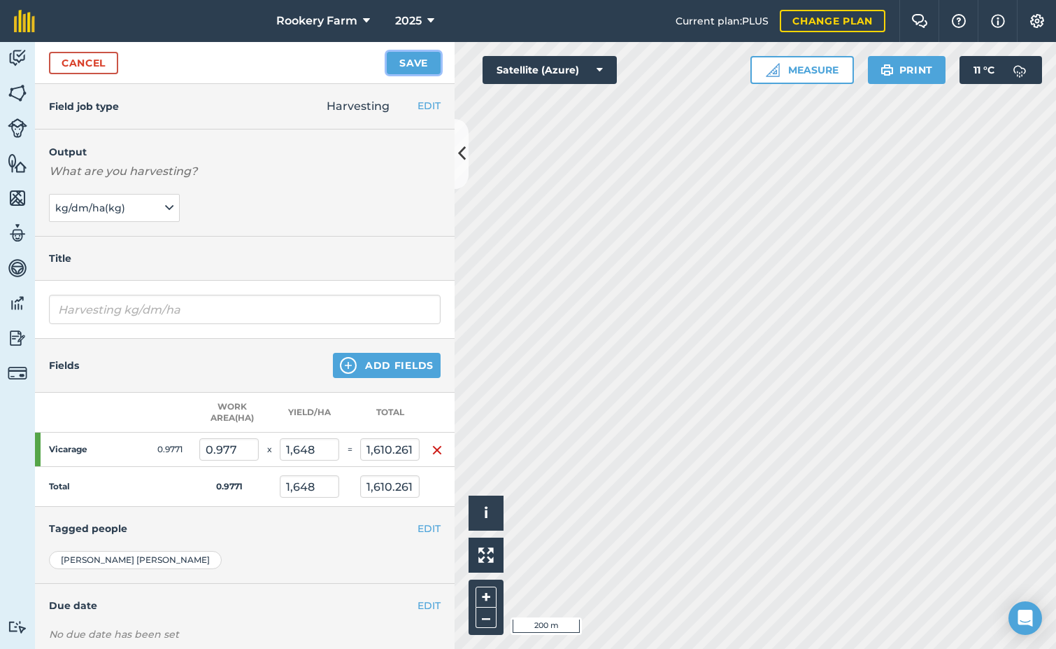
click at [414, 69] on button "Save" at bounding box center [414, 63] width 54 height 22
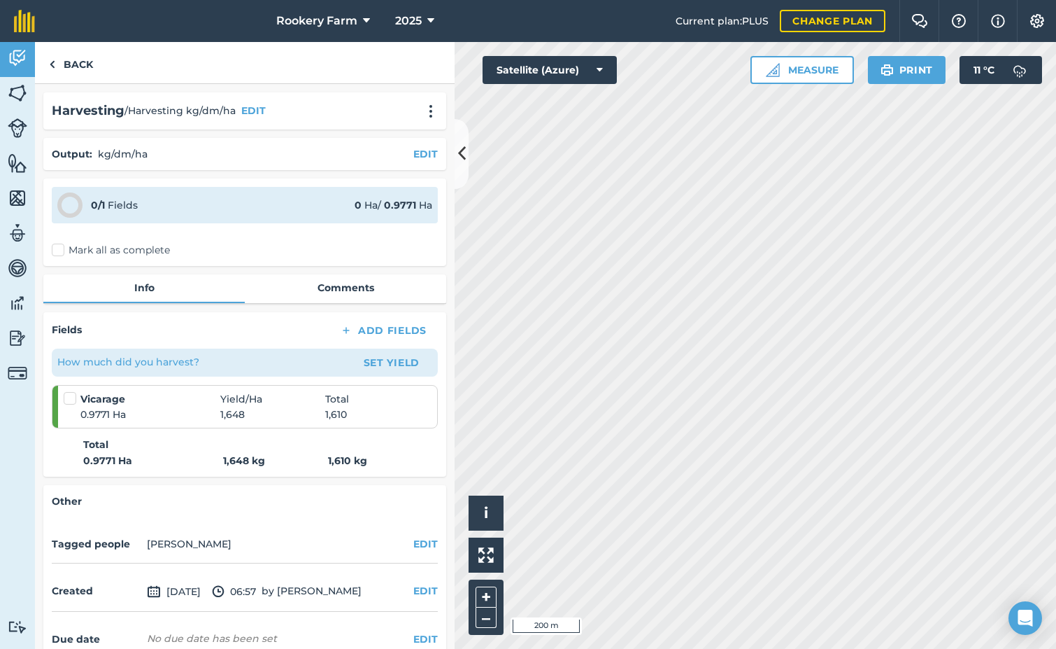
click at [55, 250] on label "Mark all as complete" at bounding box center [111, 250] width 118 height 15
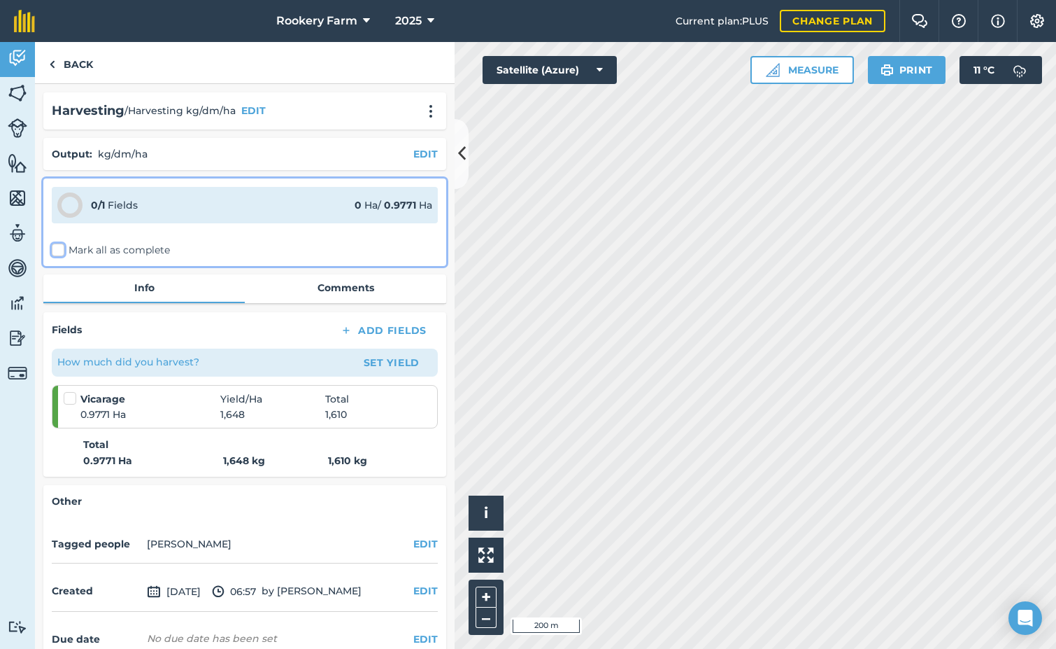
click at [55, 250] on input "Mark all as complete" at bounding box center [56, 247] width 9 height 9
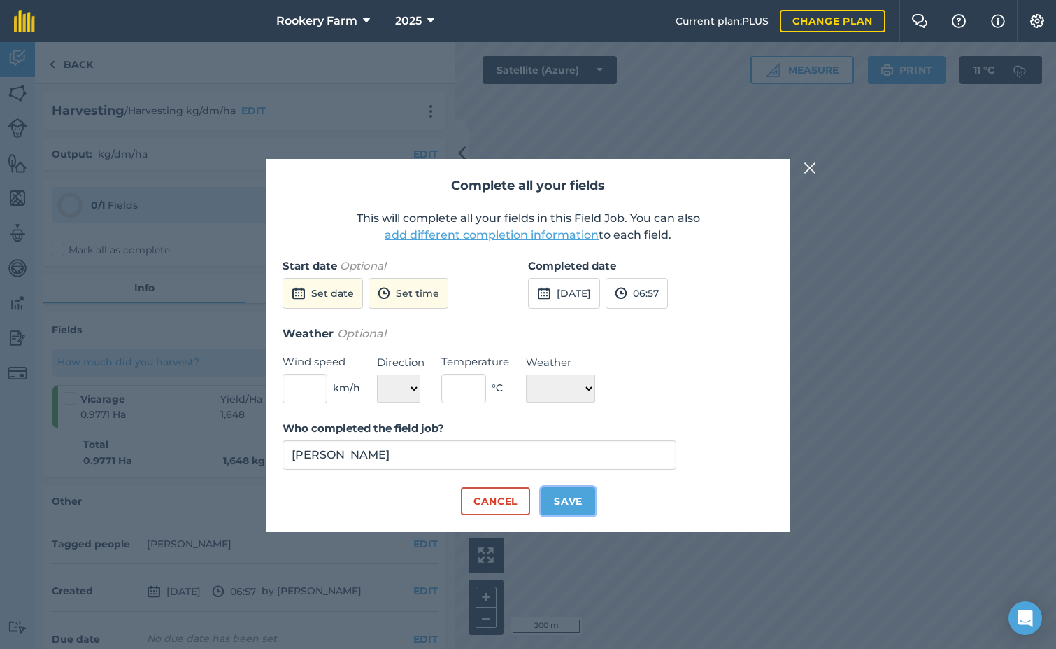
click at [576, 492] on button "Save" at bounding box center [569, 501] width 54 height 28
checkbox input "true"
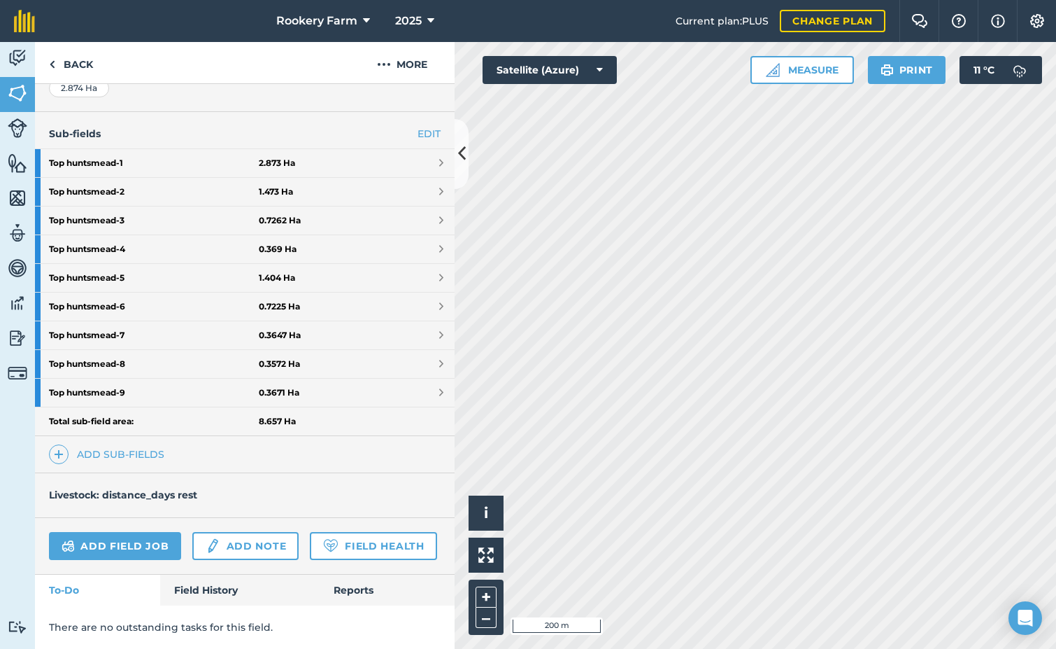
scroll to position [360, 0]
click at [104, 532] on link "Add field job" at bounding box center [115, 546] width 132 height 28
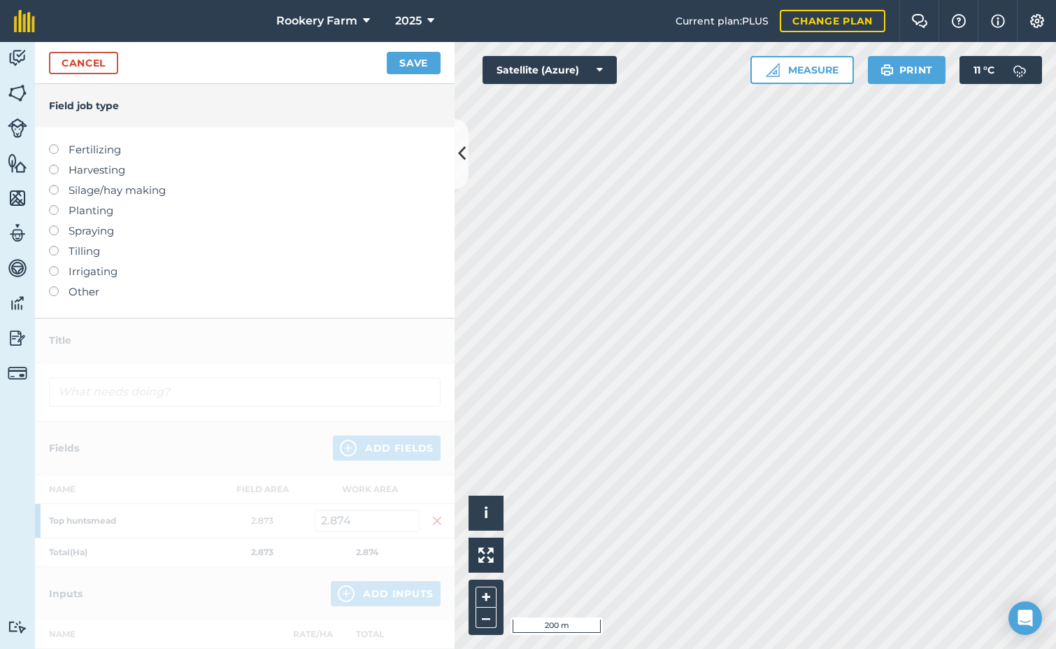
click at [55, 164] on label at bounding box center [59, 164] width 20 height 0
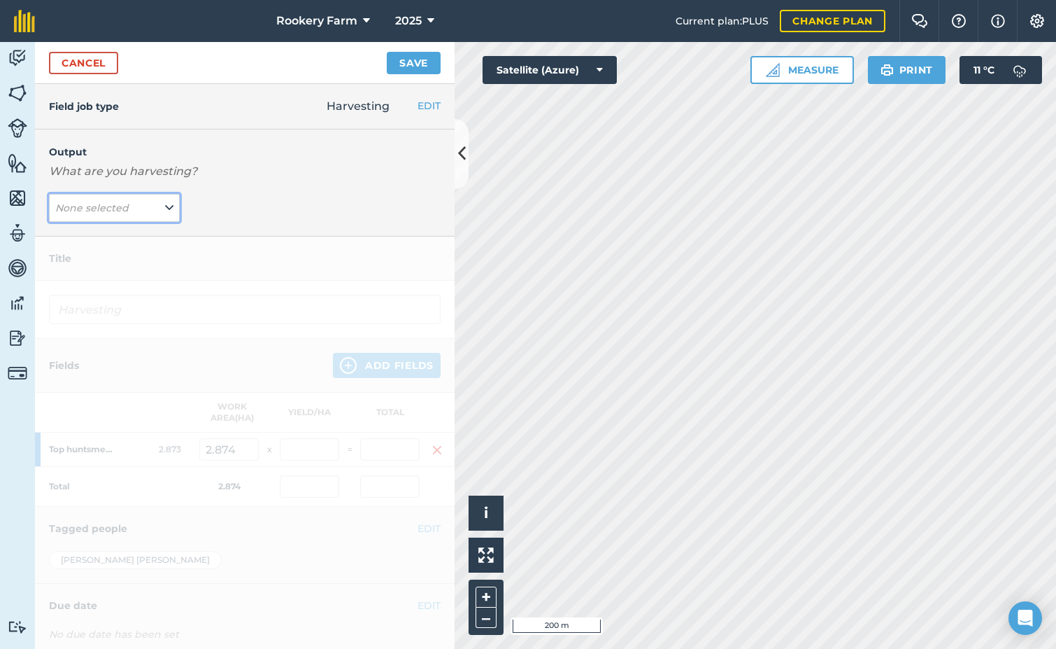
click at [166, 205] on icon at bounding box center [169, 207] width 8 height 15
click at [126, 228] on button "kg/dm/ha ( kg )" at bounding box center [114, 235] width 131 height 27
type input "Harvesting kg/dm/ha"
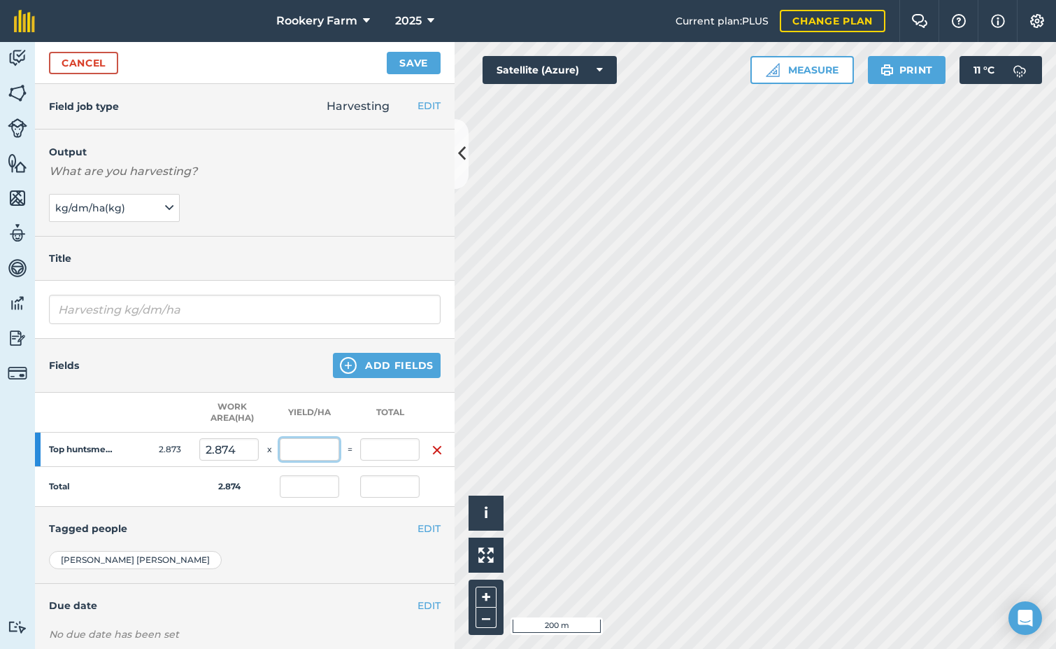
click at [323, 446] on input "text" at bounding box center [309, 449] width 59 height 22
type input "1,539"
type input "4,423.086"
type input "1,539"
type input "4,423.086"
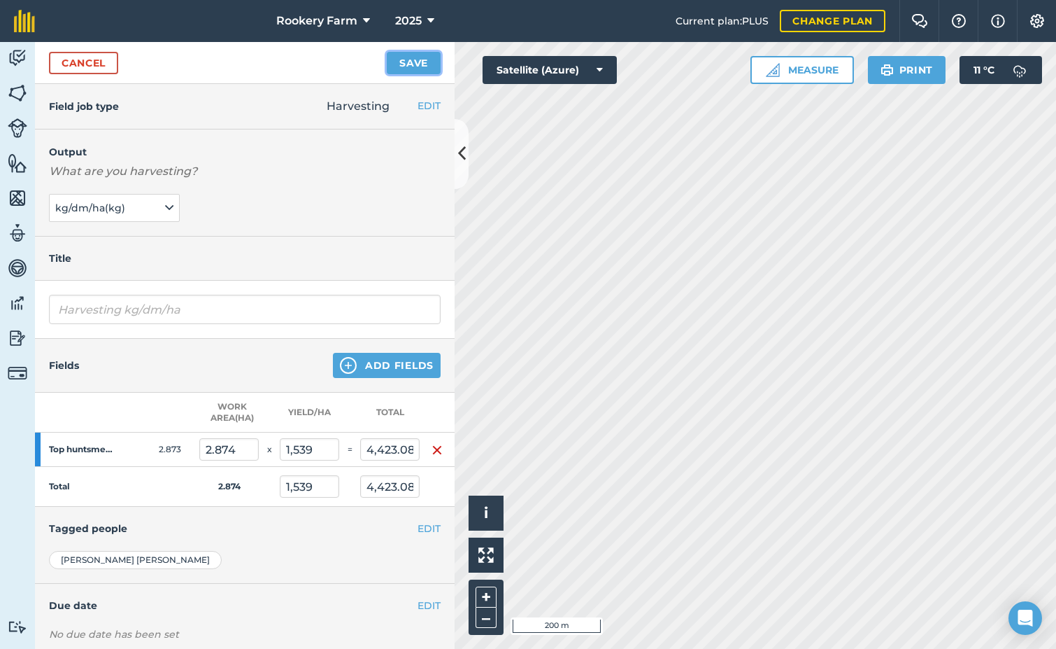
click at [414, 62] on button "Save" at bounding box center [414, 63] width 54 height 22
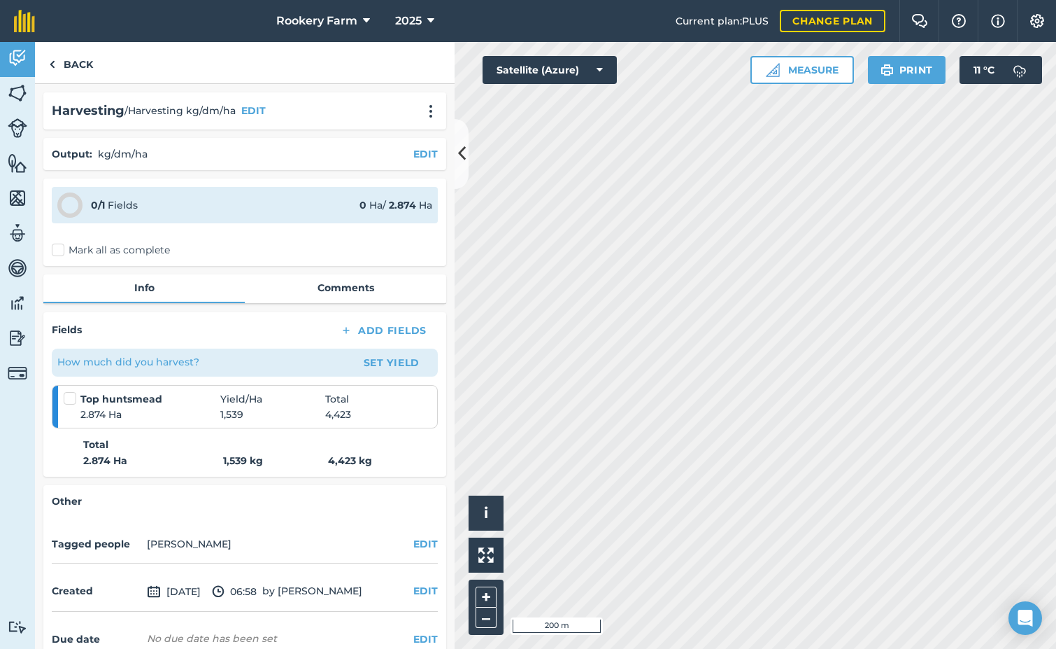
click at [58, 249] on label "Mark all as complete" at bounding box center [111, 250] width 118 height 15
click at [58, 249] on input "Mark all as complete" at bounding box center [56, 247] width 9 height 9
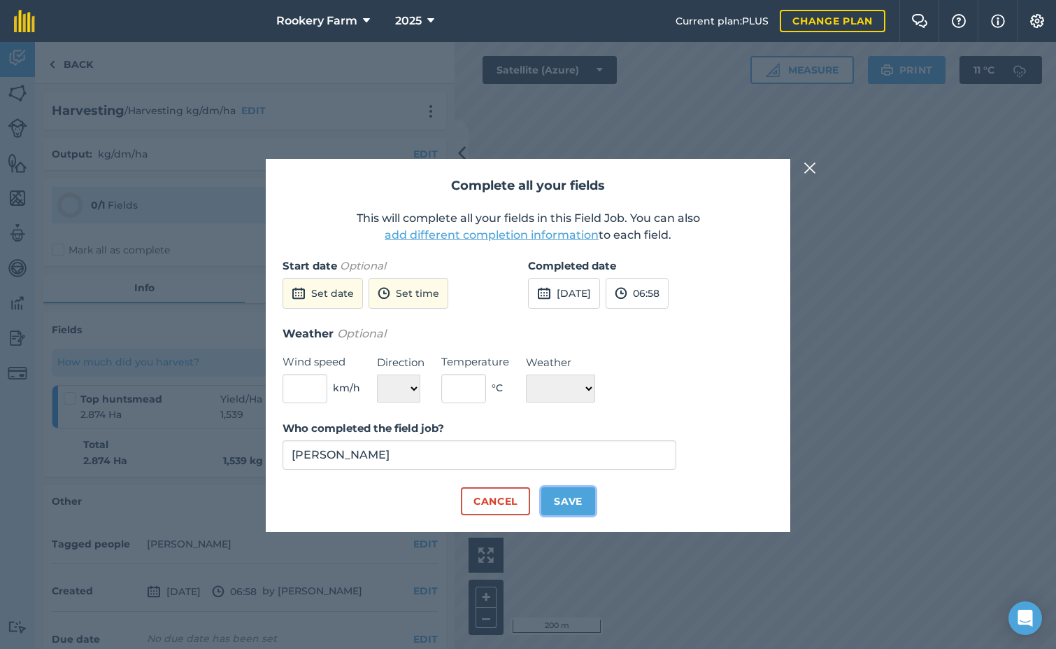
click at [576, 499] on button "Save" at bounding box center [569, 501] width 54 height 28
checkbox input "true"
